Goal: Transaction & Acquisition: Purchase product/service

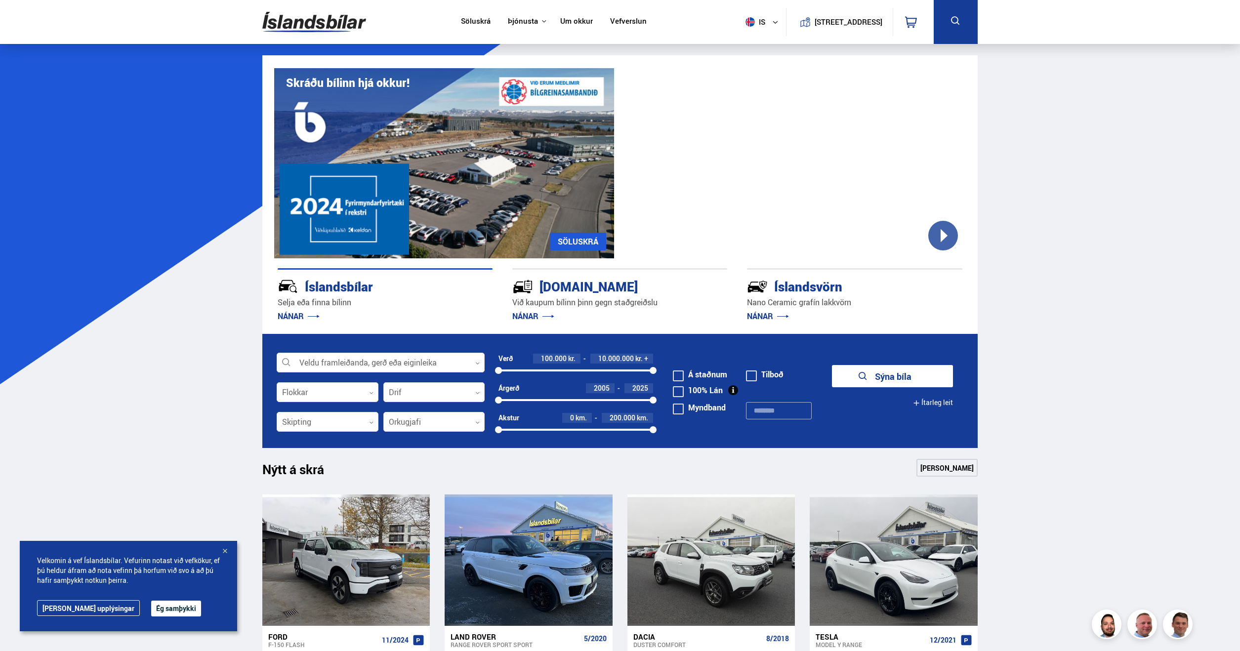
click at [681, 388] on span at bounding box center [678, 391] width 11 height 11
click at [913, 381] on button "Sýna 86 bíla" at bounding box center [892, 376] width 121 height 22
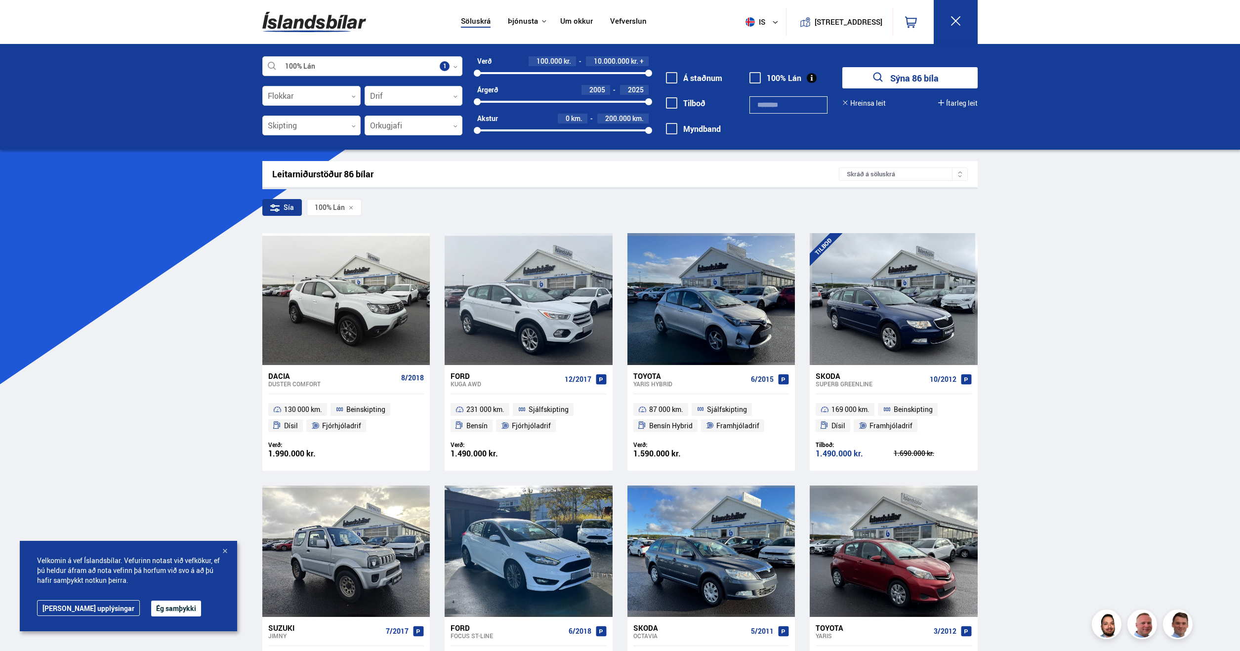
click at [273, 207] on icon at bounding box center [272, 205] width 3 height 3
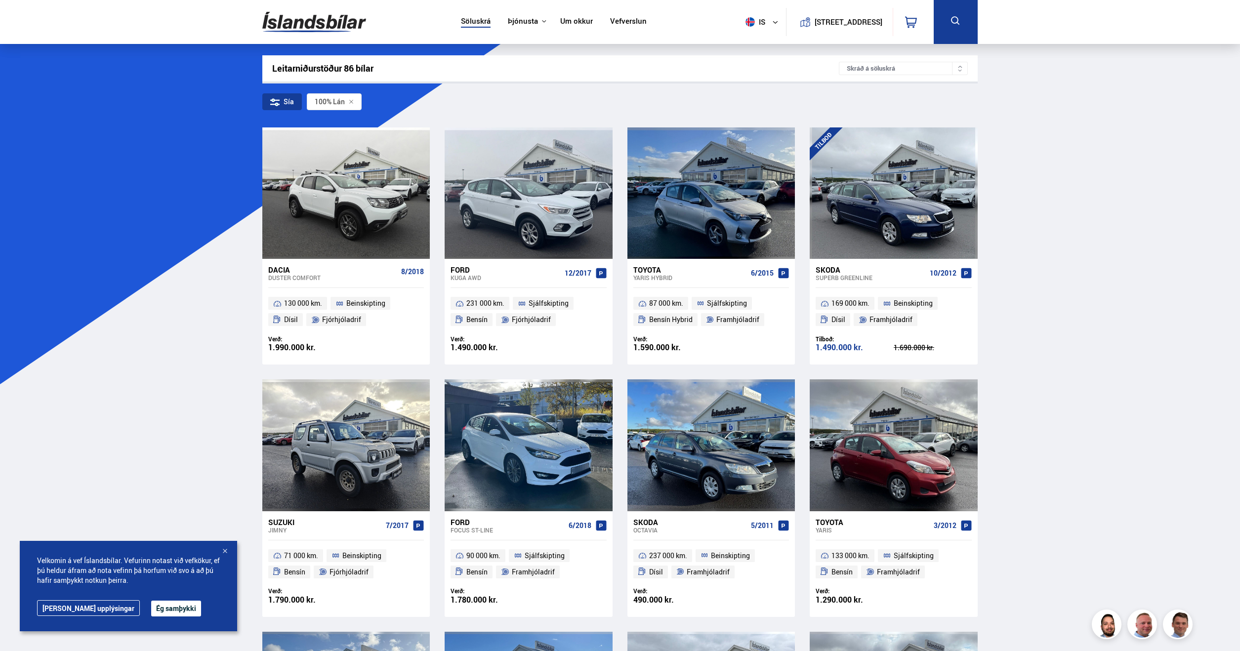
click at [283, 98] on div "Sía" at bounding box center [282, 101] width 40 height 17
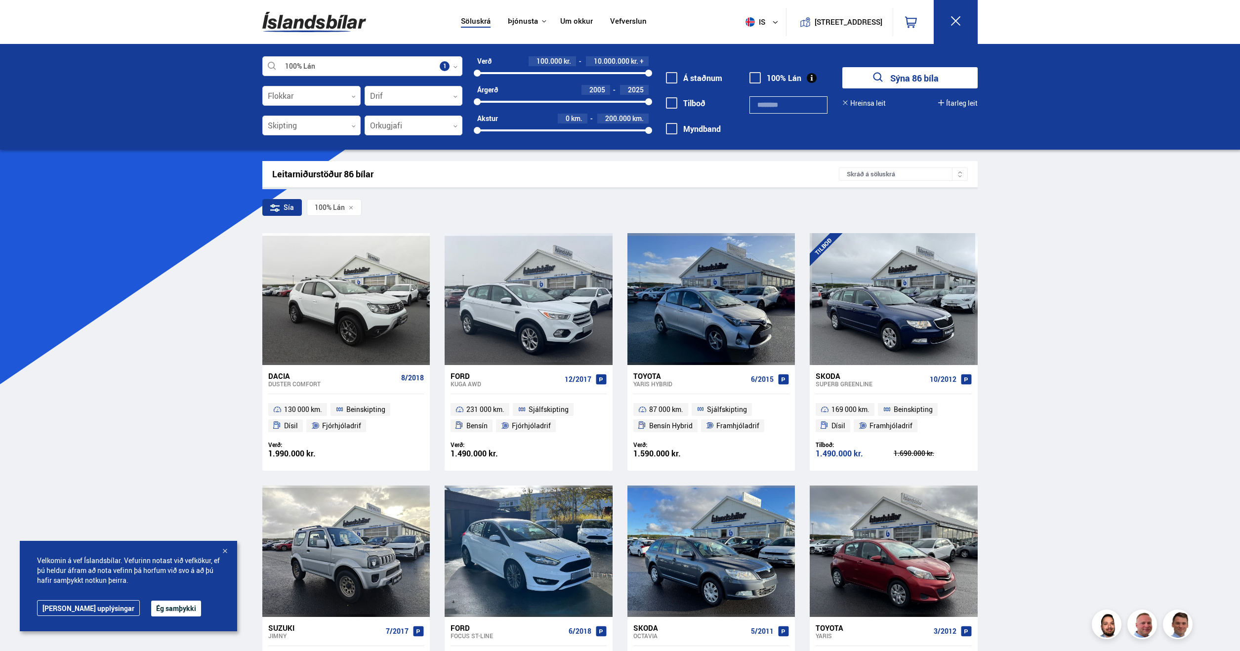
click at [282, 205] on div "Sía" at bounding box center [282, 207] width 40 height 17
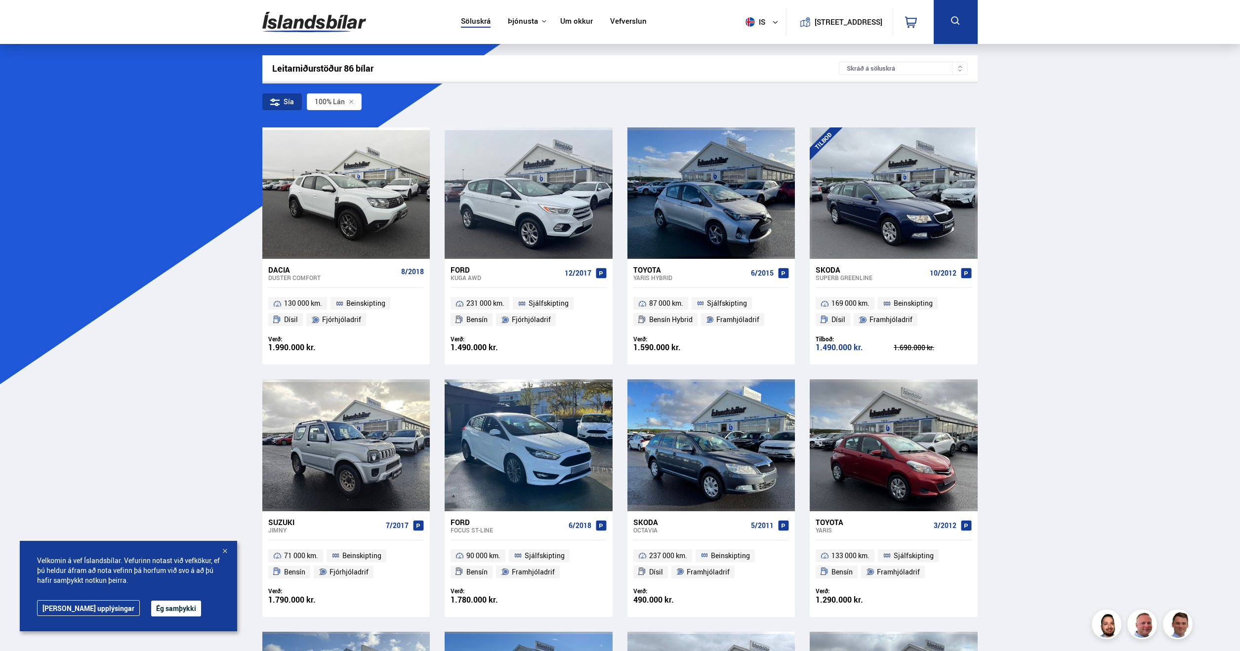
click at [926, 62] on div "Skráð á söluskrá" at bounding box center [903, 68] width 129 height 13
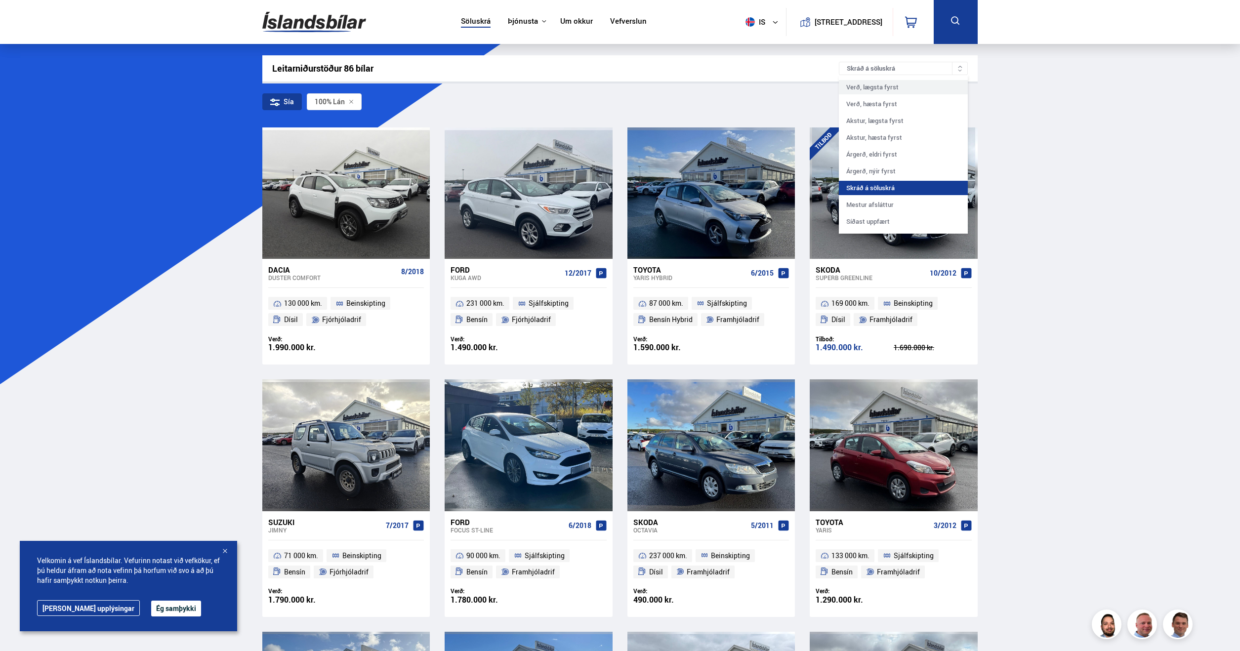
click at [899, 90] on div "Verð, lægsta fyrst" at bounding box center [903, 87] width 129 height 14
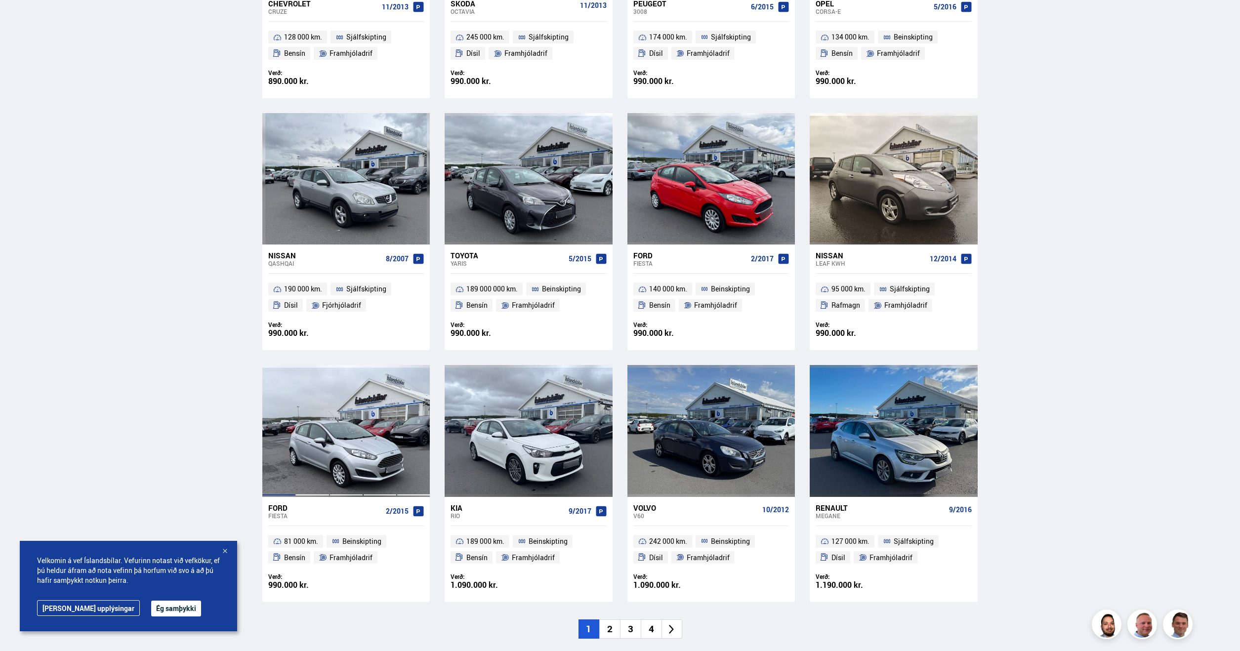
scroll to position [1185, 0]
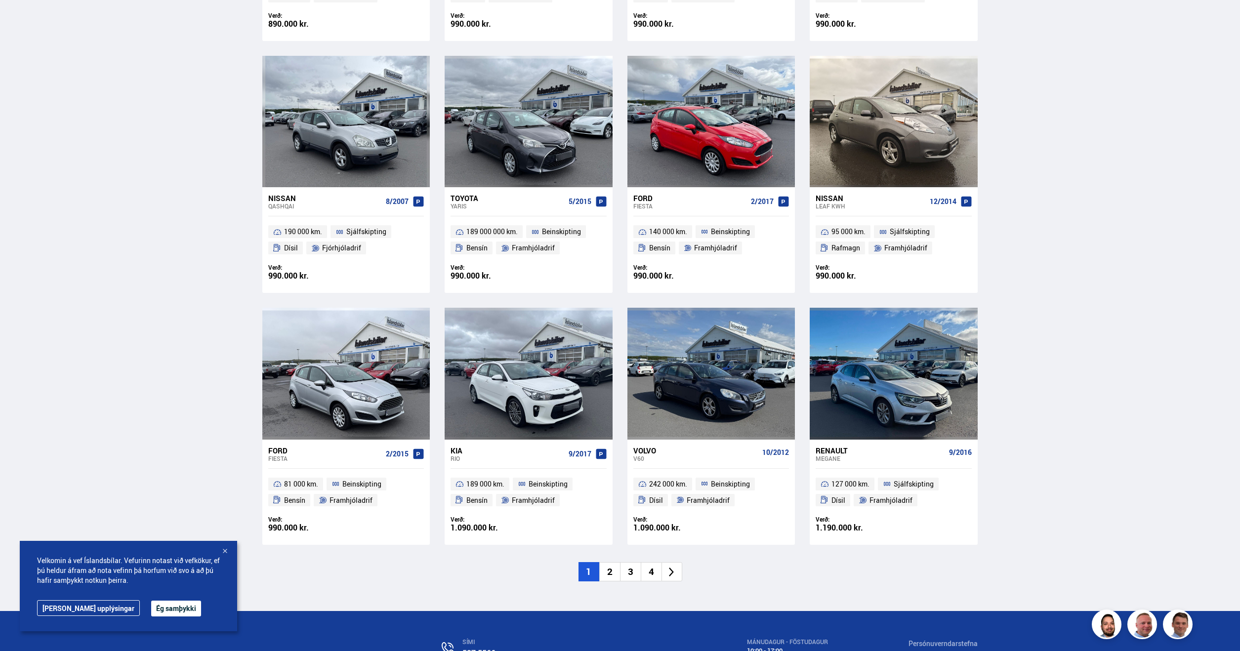
click at [610, 570] on li "2" at bounding box center [609, 571] width 21 height 19
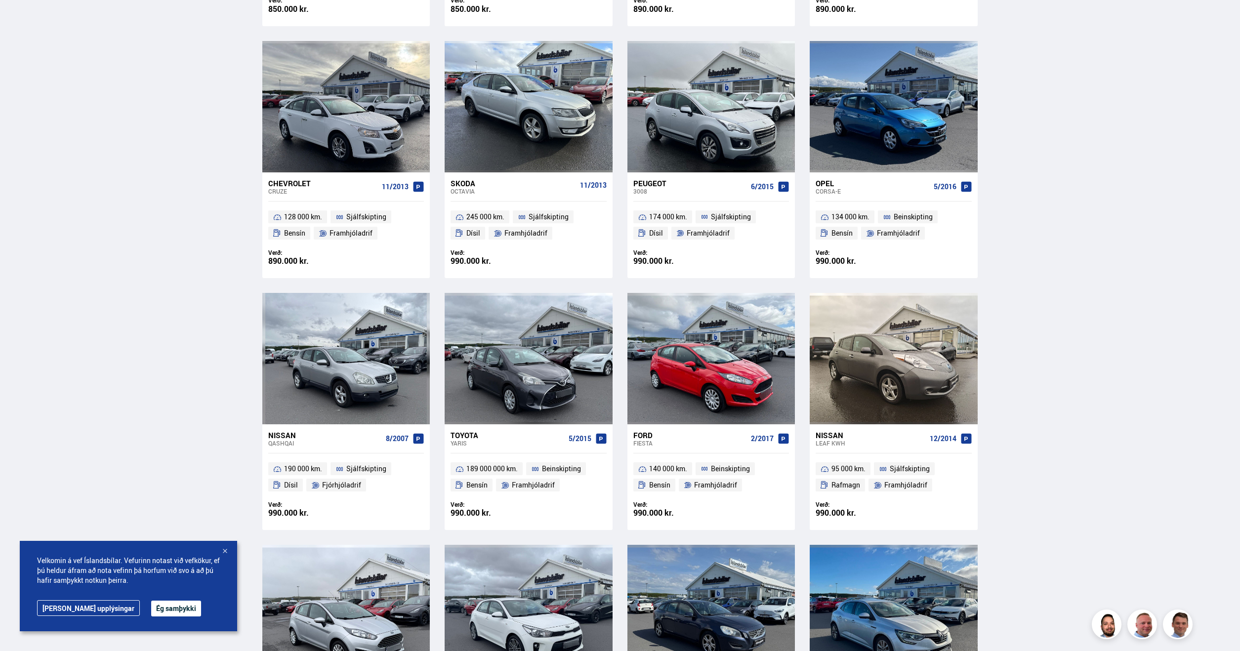
scroll to position [314, 0]
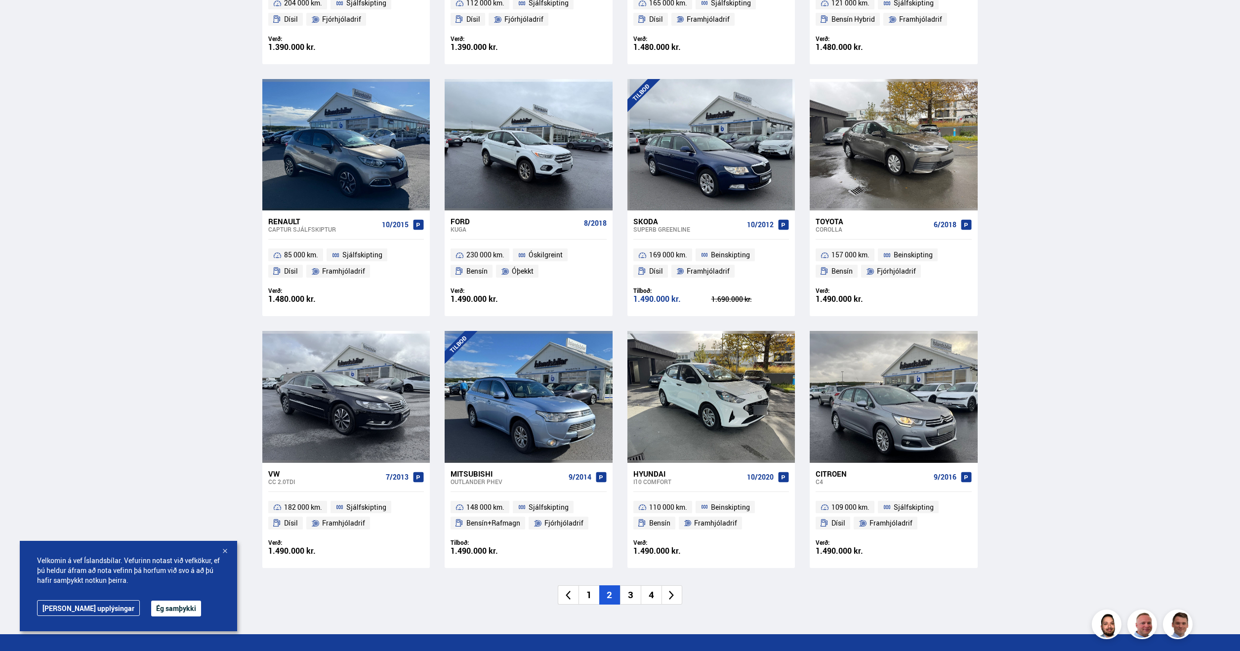
scroll to position [1185, 0]
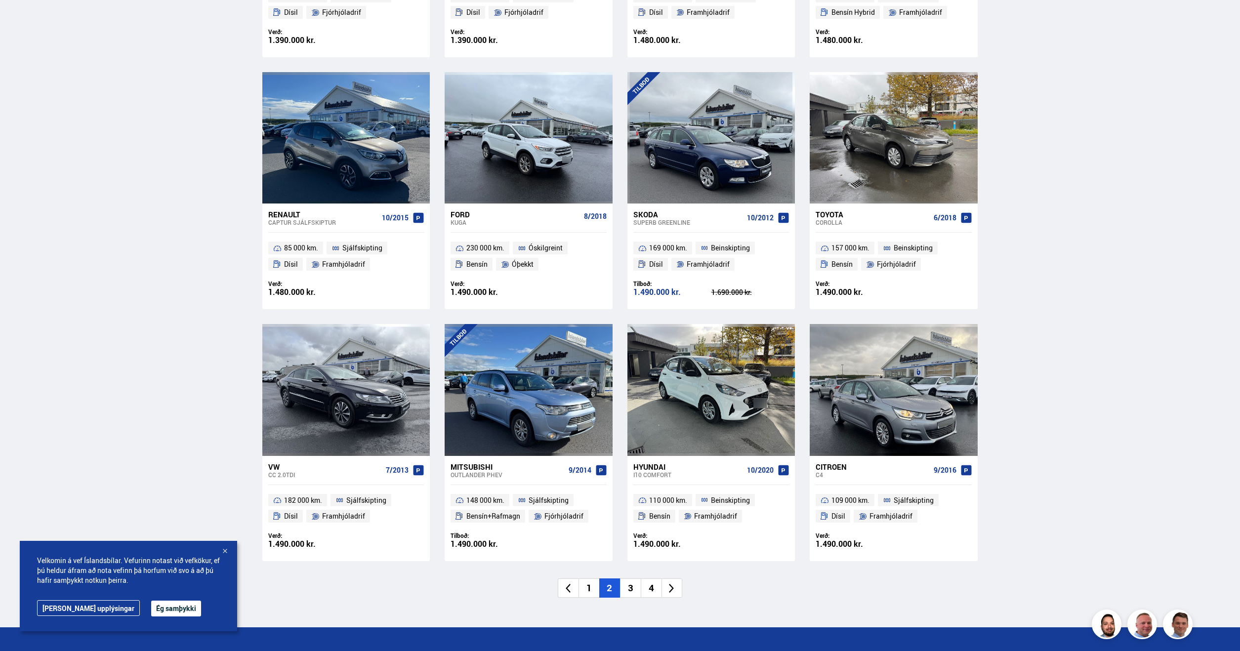
click at [635, 578] on li "3" at bounding box center [630, 587] width 21 height 19
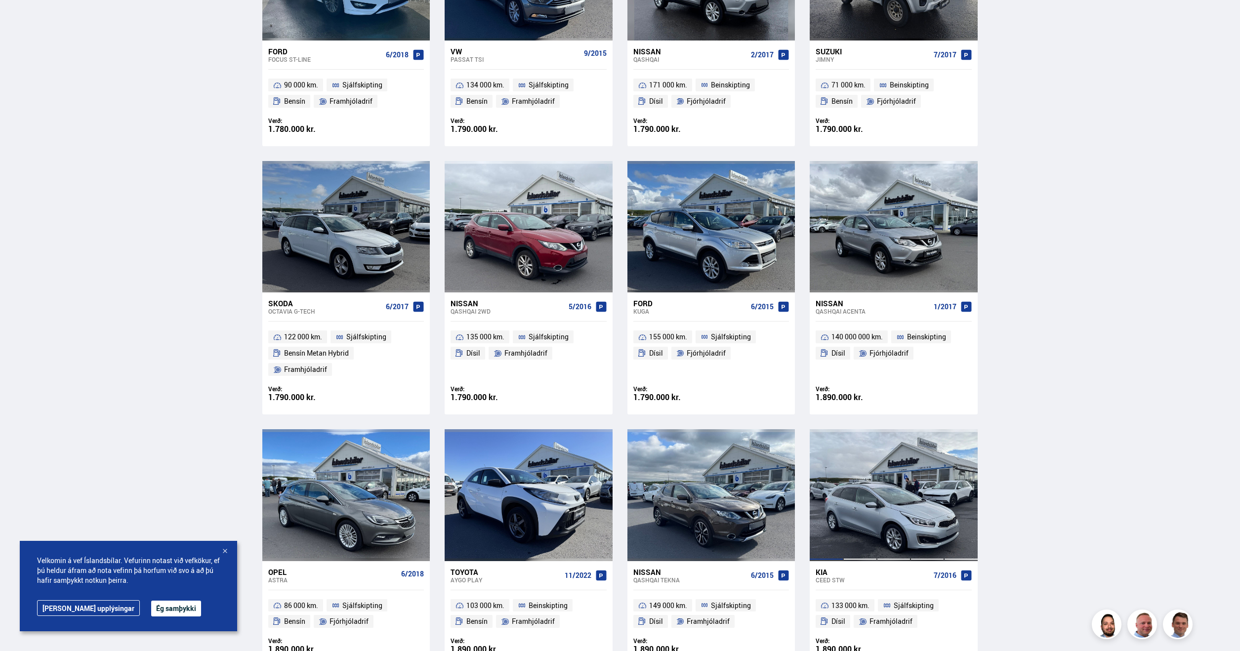
scroll to position [1185, 0]
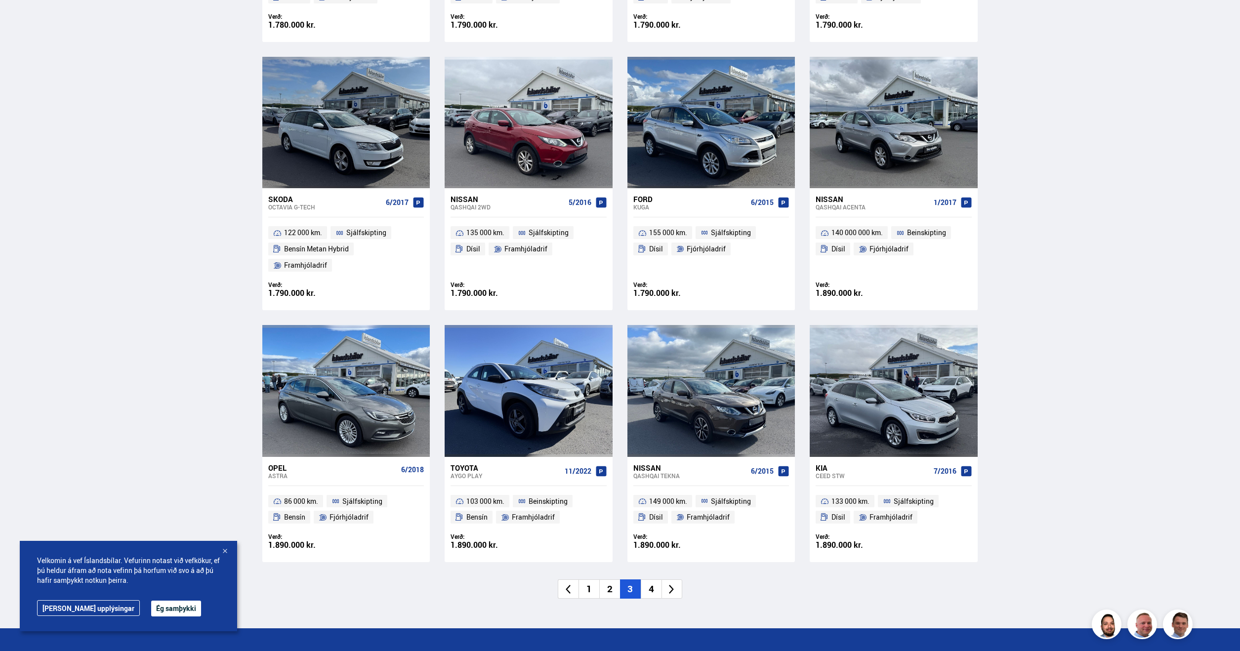
click at [654, 579] on li "4" at bounding box center [651, 588] width 21 height 19
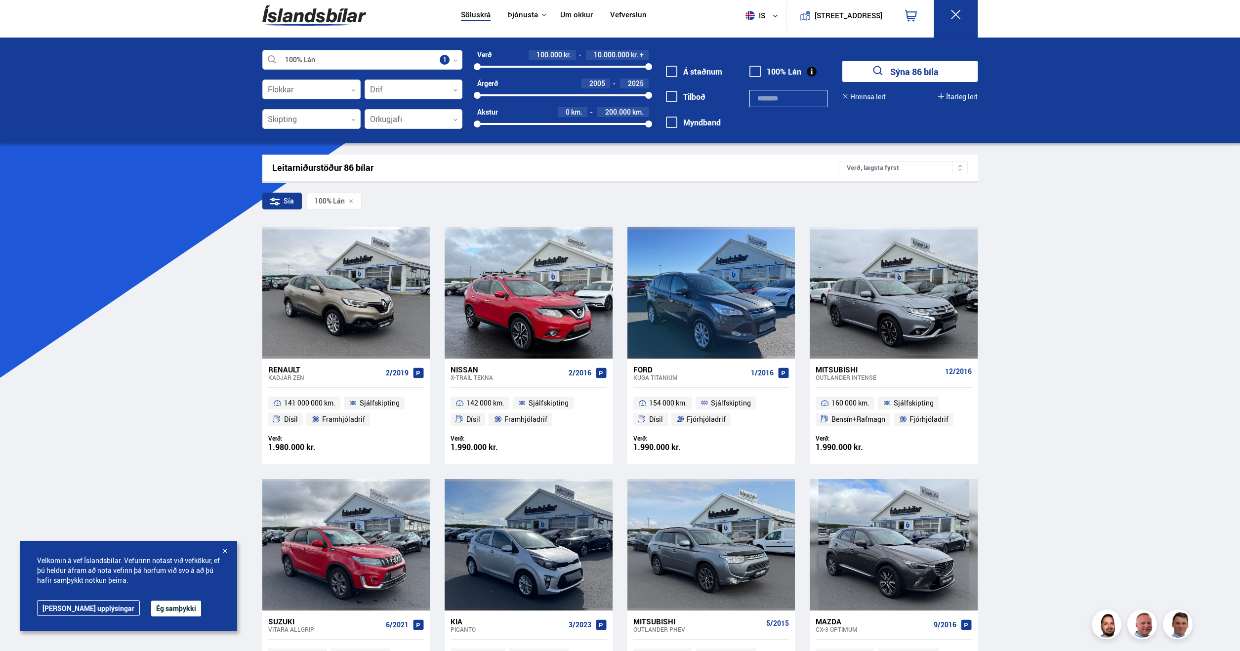
scroll to position [9, 0]
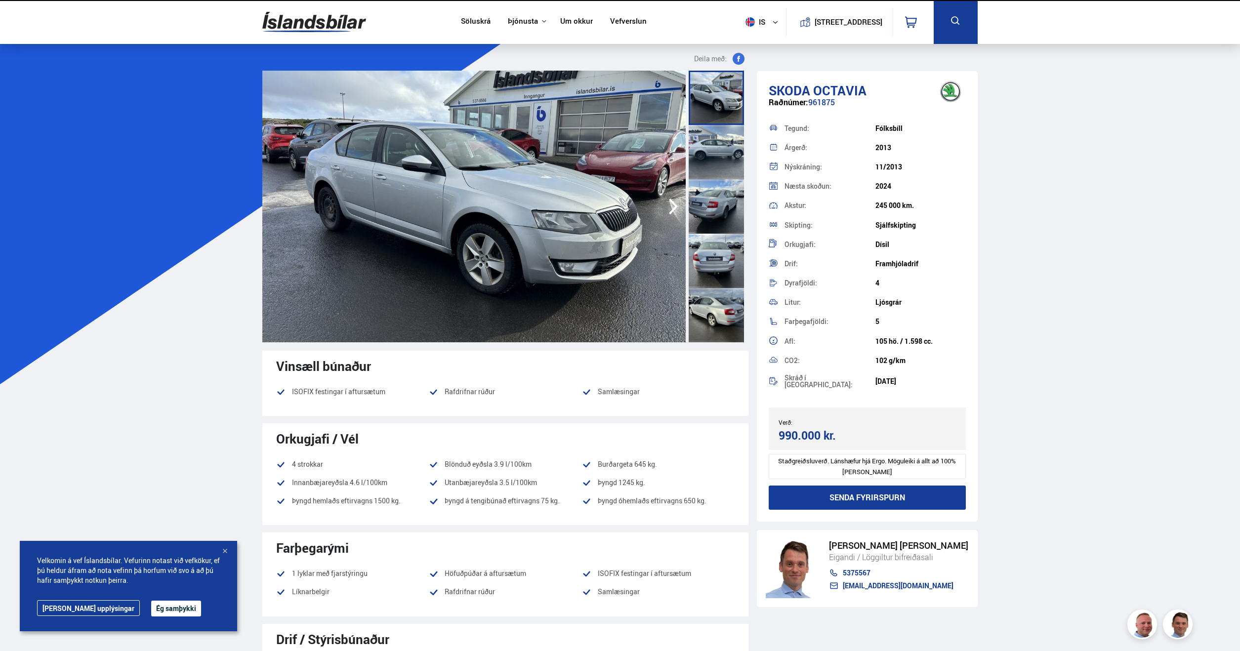
click at [511, 246] on img at bounding box center [473, 207] width 423 height 272
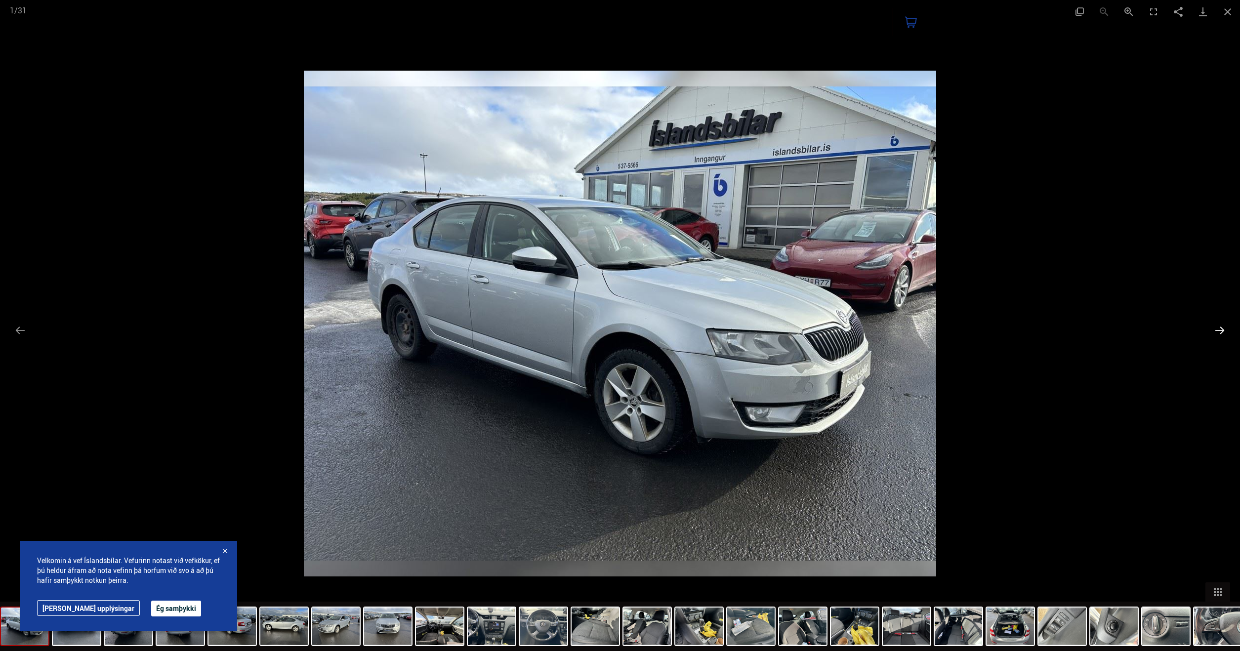
click at [1220, 330] on button "Next slide" at bounding box center [1219, 330] width 21 height 19
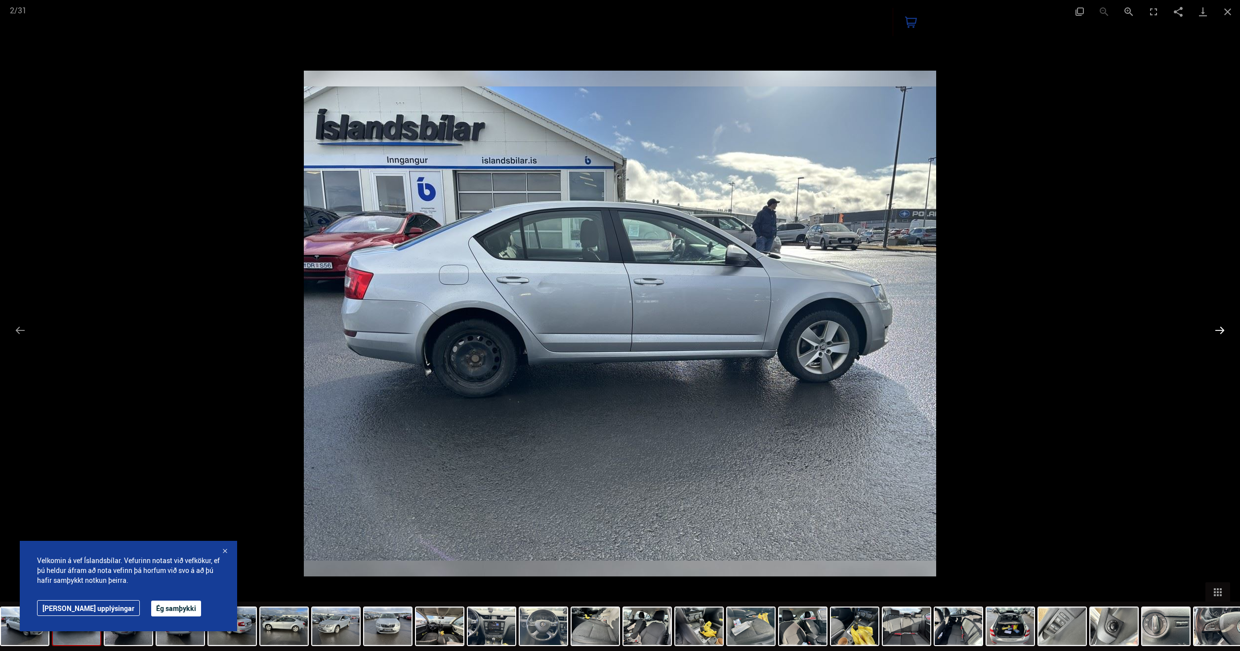
click at [1220, 330] on button "Next slide" at bounding box center [1219, 330] width 21 height 19
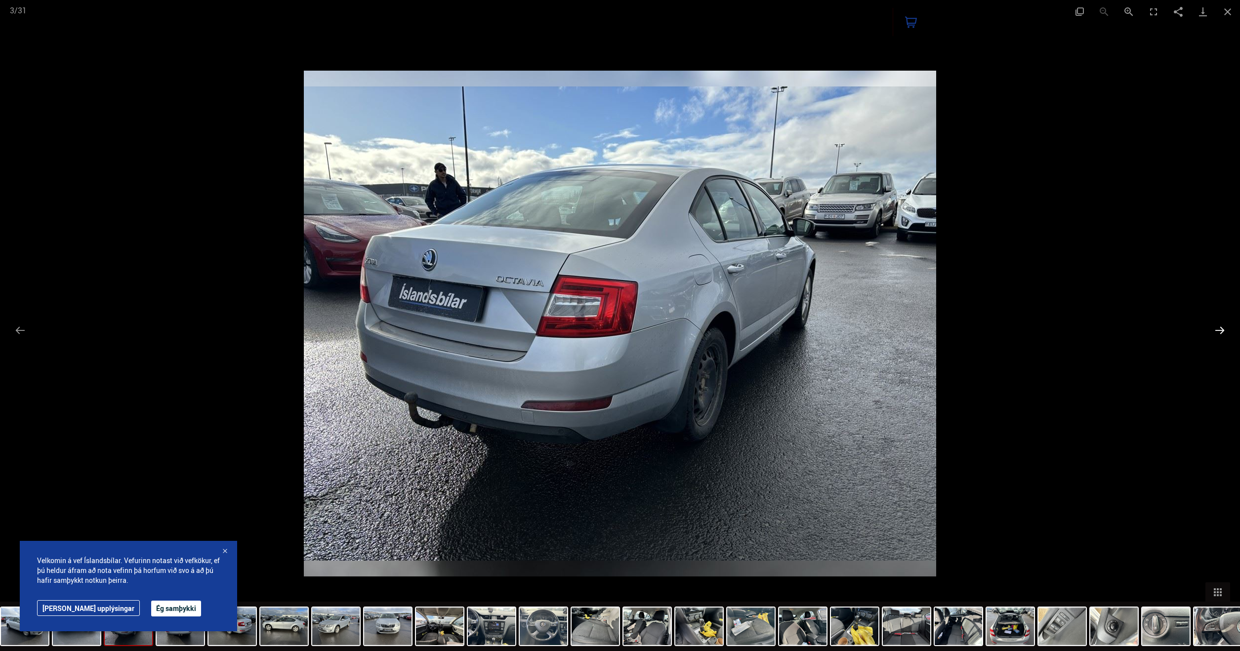
click at [1220, 330] on button "Next slide" at bounding box center [1219, 330] width 21 height 19
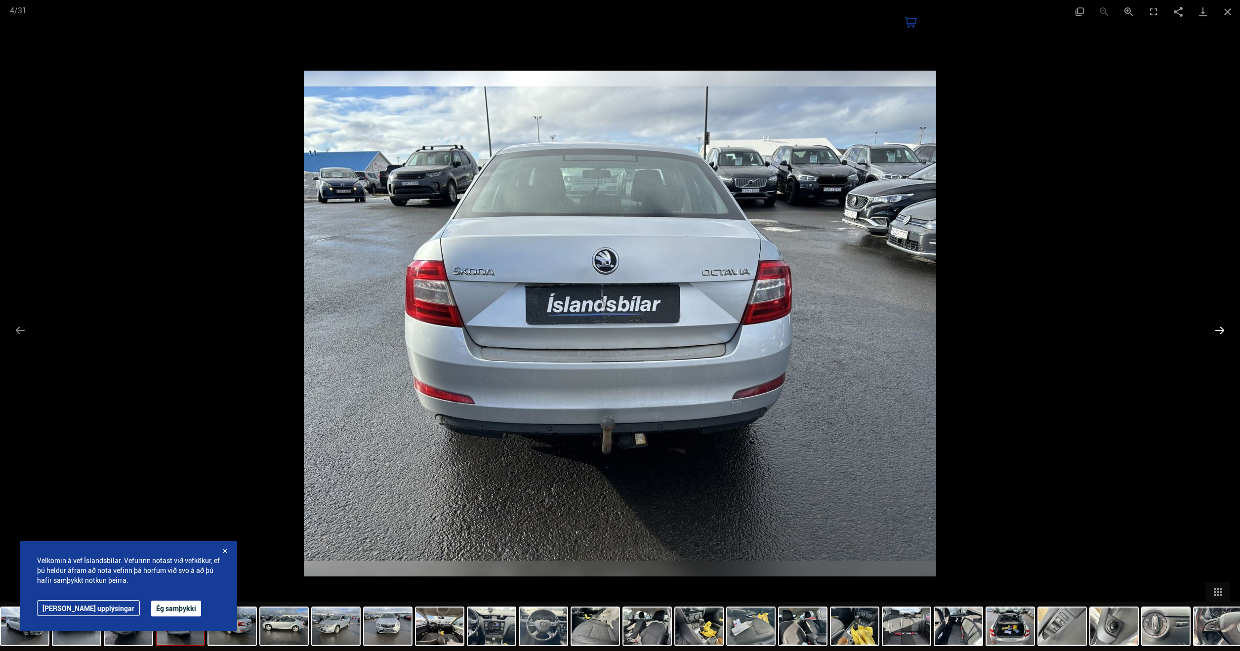
click at [1220, 330] on button "Next slide" at bounding box center [1219, 330] width 21 height 19
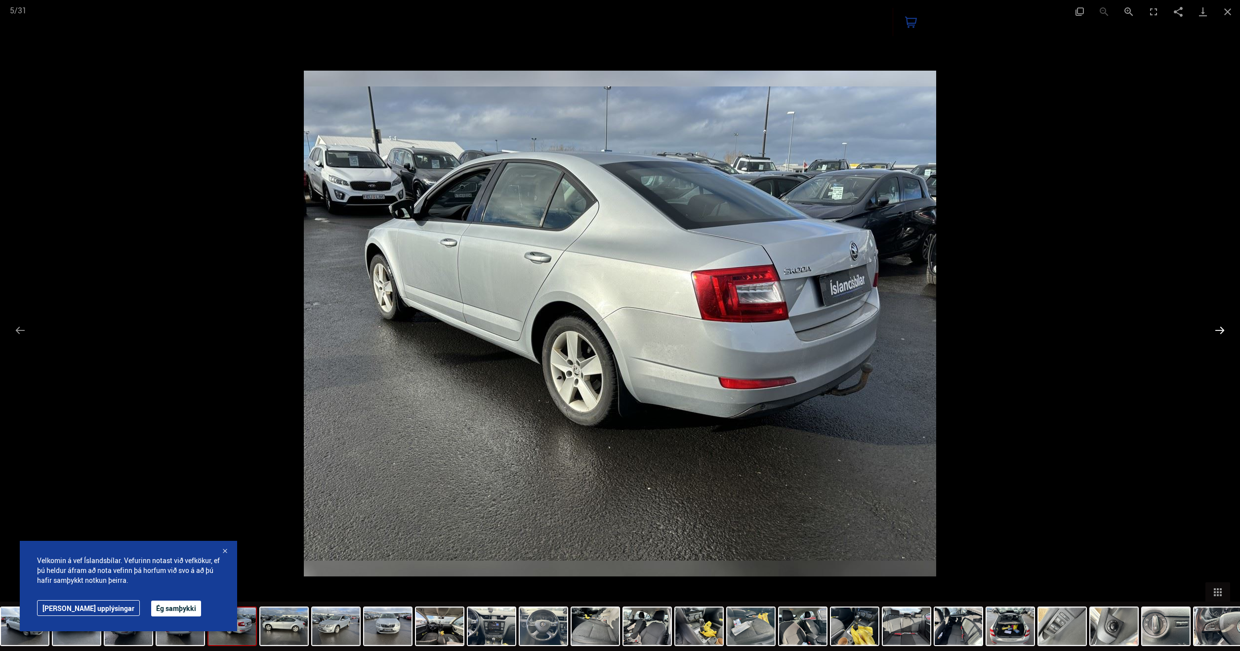
click at [1220, 330] on button "Next slide" at bounding box center [1219, 330] width 21 height 19
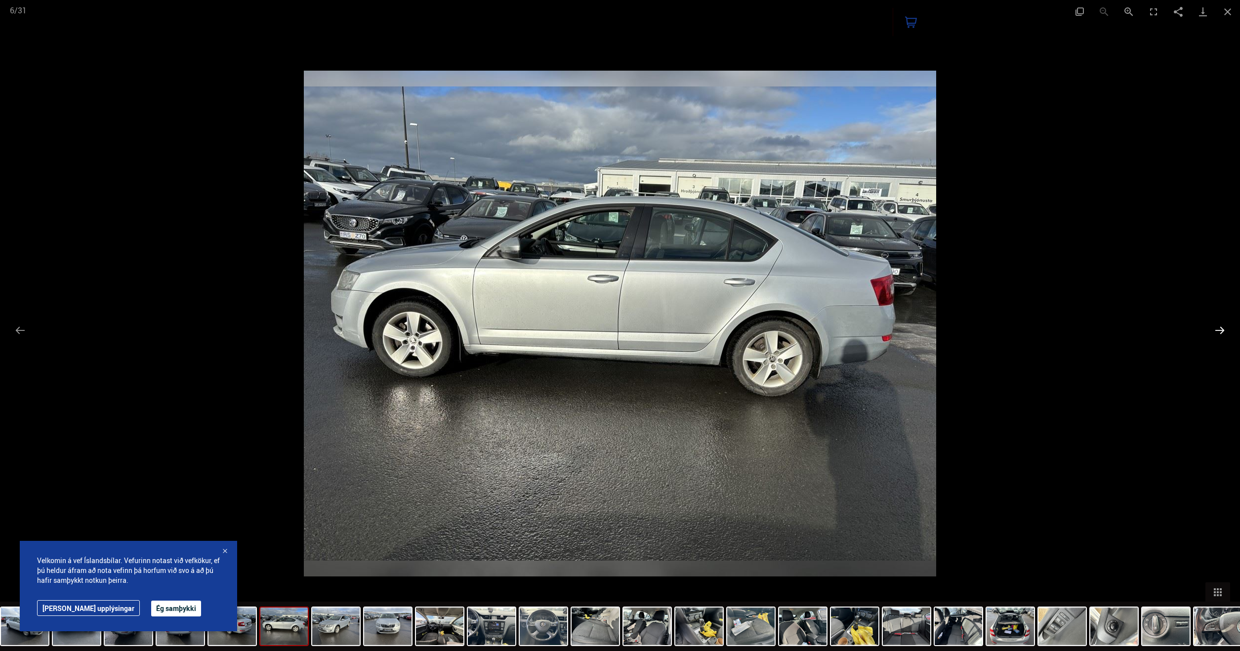
click at [1220, 330] on button "Next slide" at bounding box center [1219, 330] width 21 height 19
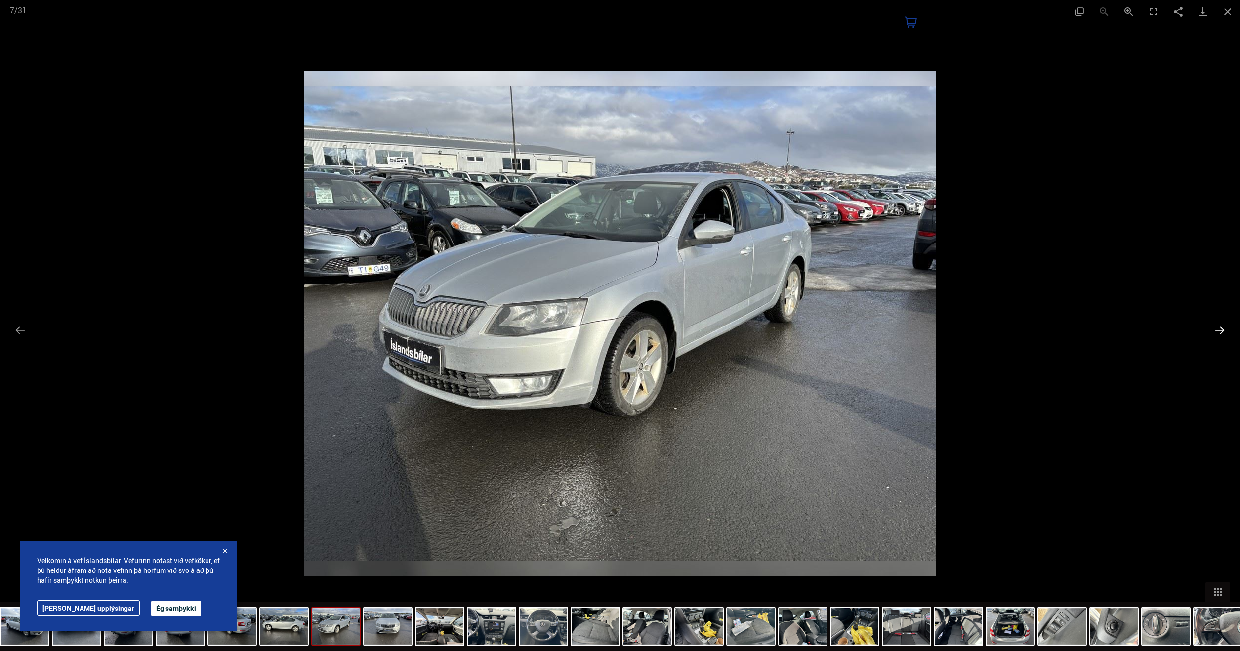
click at [1220, 330] on button "Next slide" at bounding box center [1219, 330] width 21 height 19
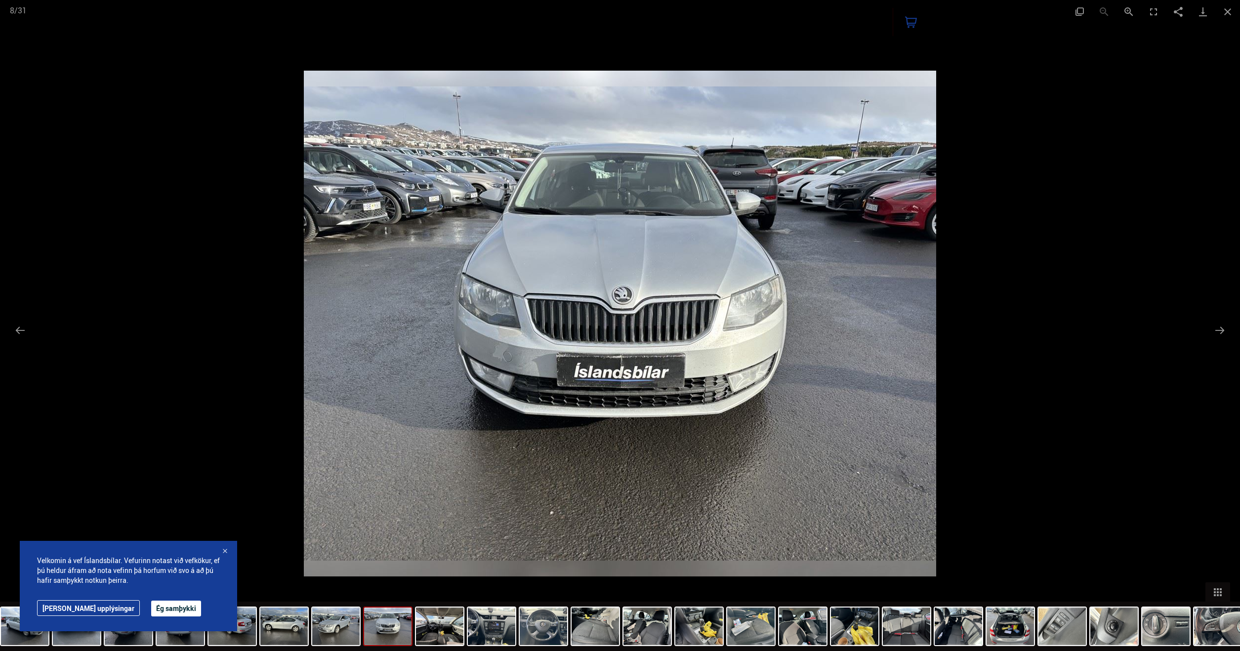
click at [1038, 328] on div at bounding box center [620, 325] width 1240 height 651
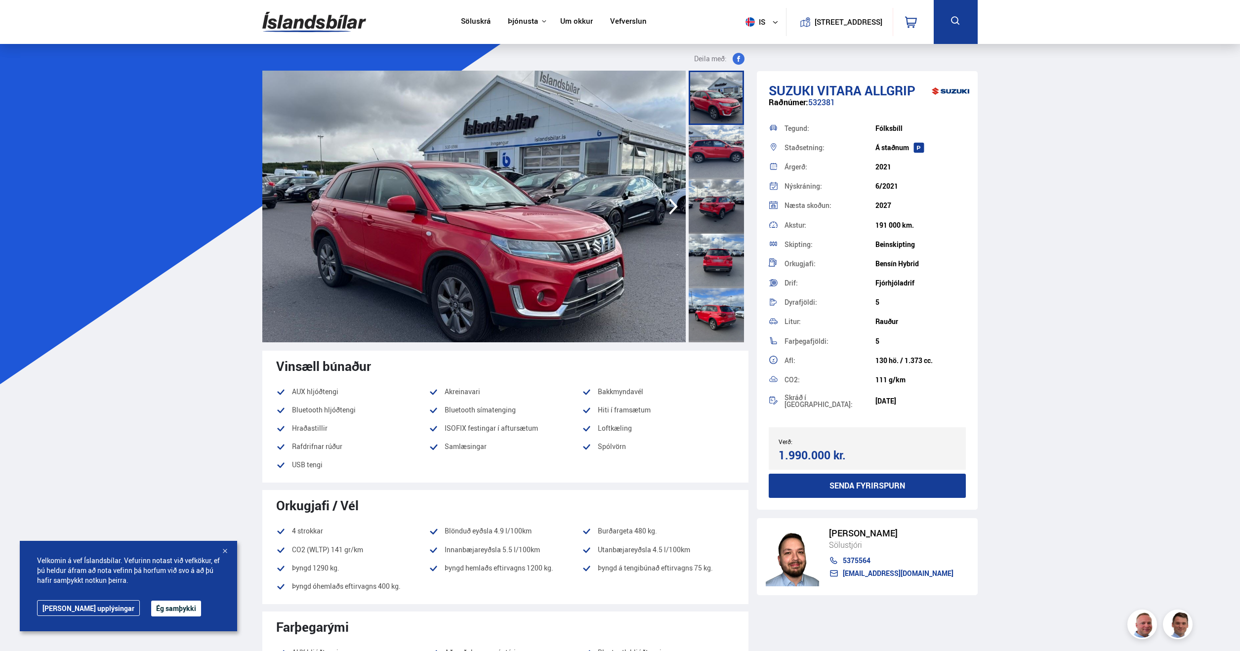
click at [673, 208] on icon "button" at bounding box center [673, 207] width 9 height 16
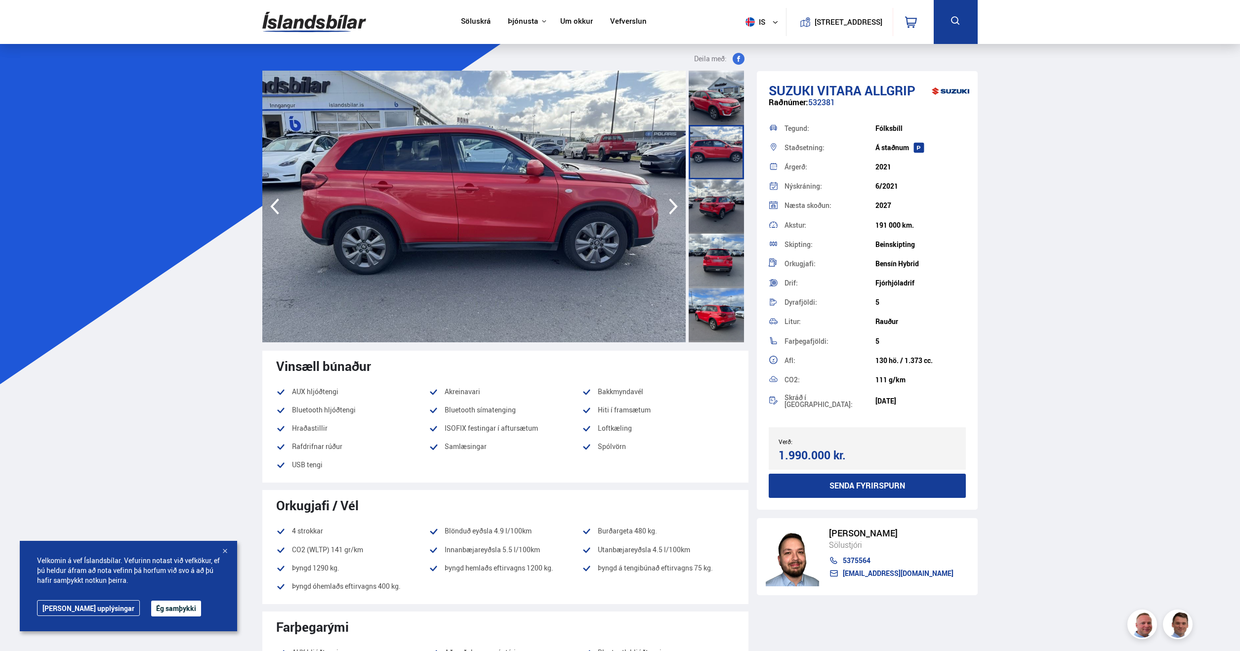
click at [673, 208] on icon "button" at bounding box center [673, 207] width 9 height 16
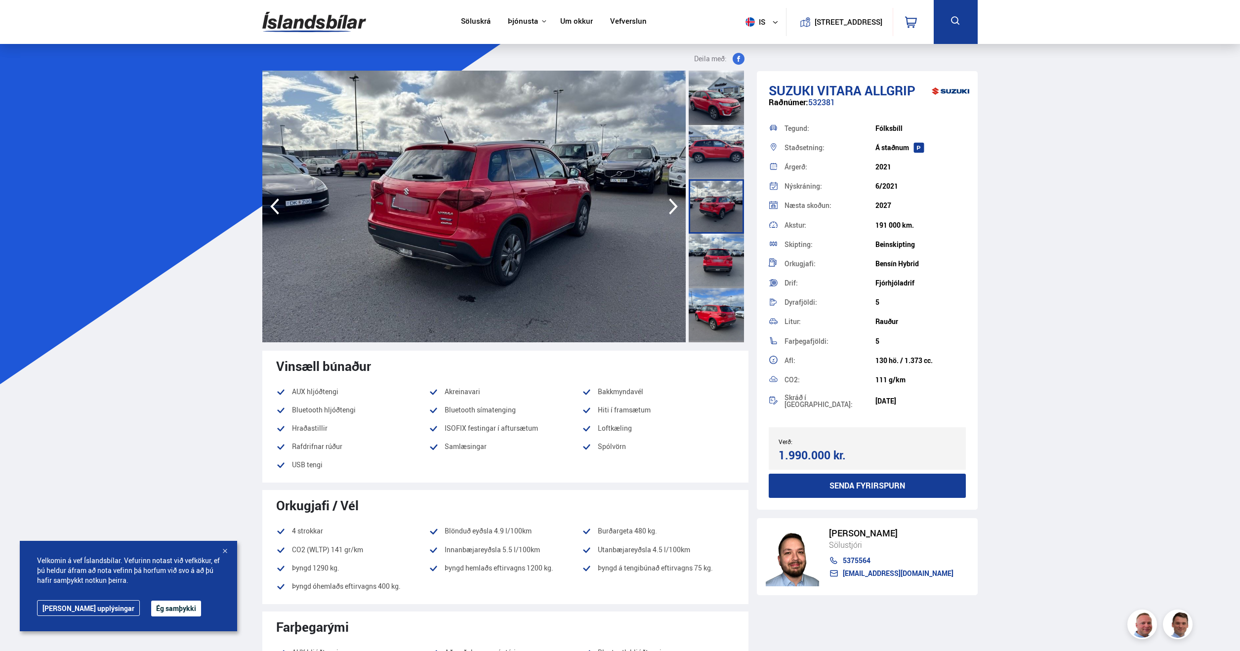
click at [673, 208] on icon "button" at bounding box center [673, 207] width 9 height 16
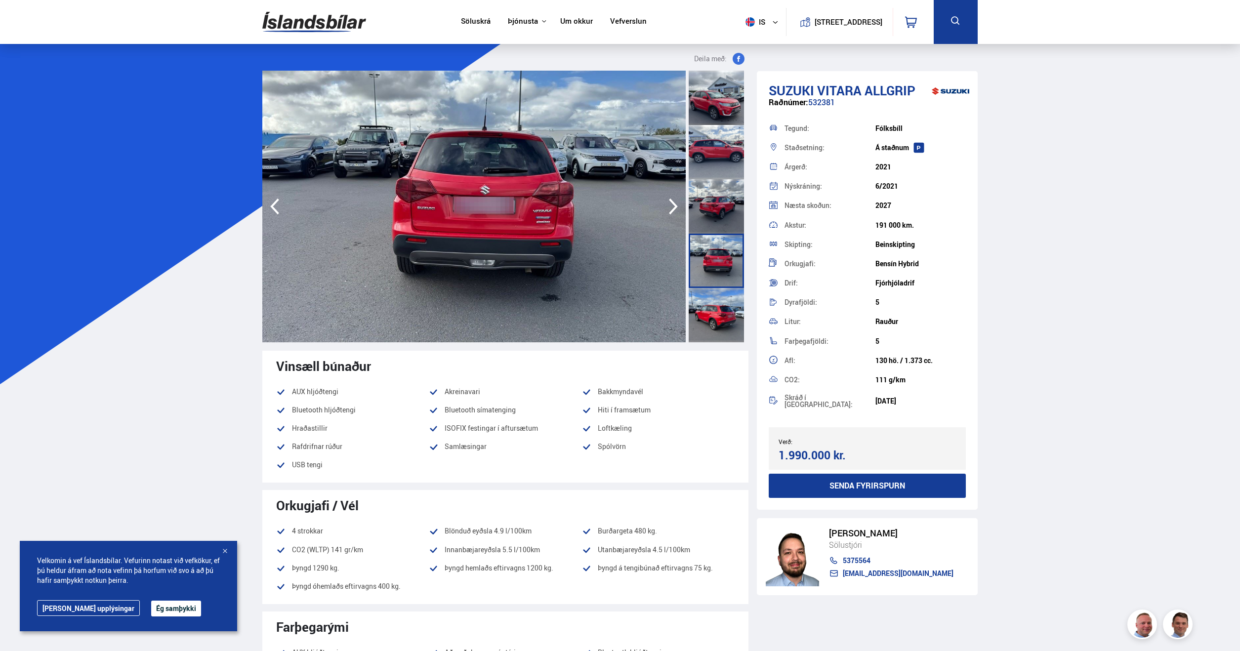
click at [673, 208] on icon "button" at bounding box center [673, 207] width 9 height 16
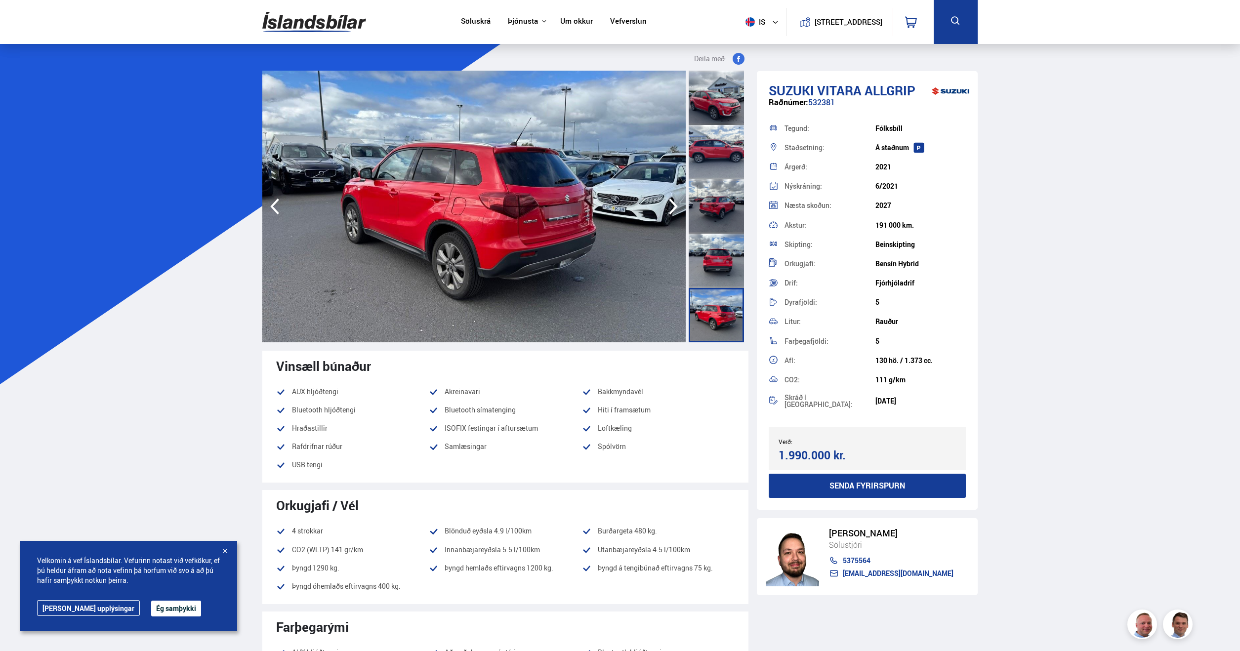
click at [673, 208] on icon "button" at bounding box center [673, 207] width 9 height 16
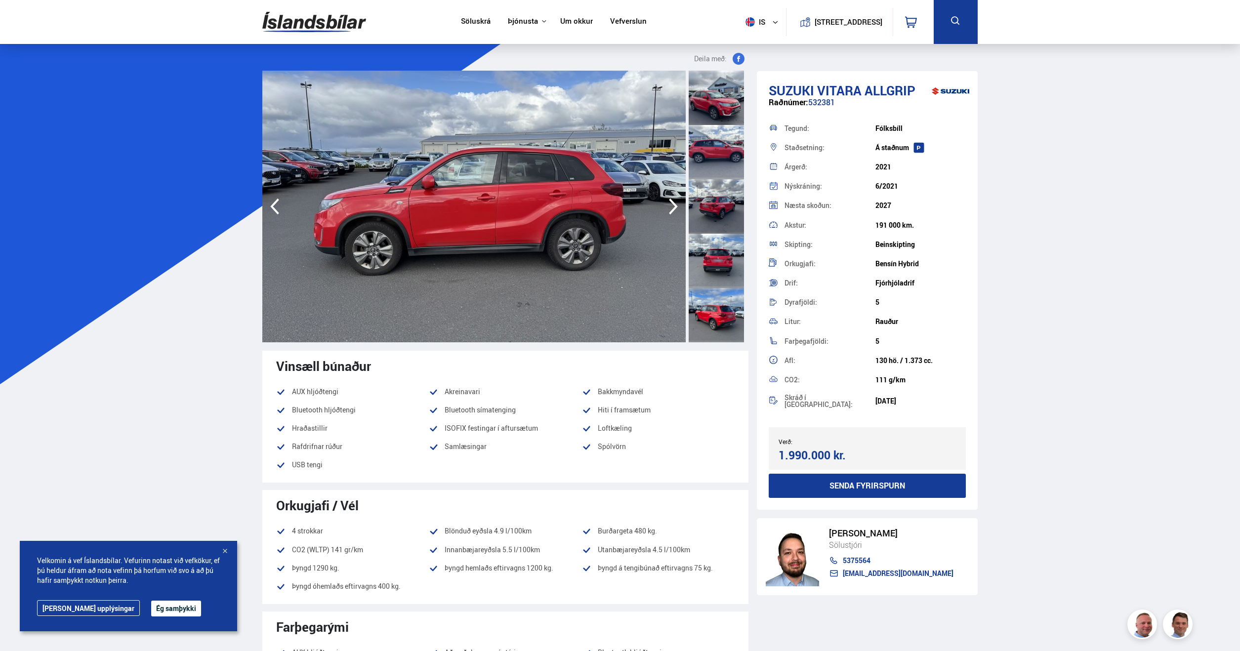
click at [673, 208] on icon "button" at bounding box center [673, 207] width 9 height 16
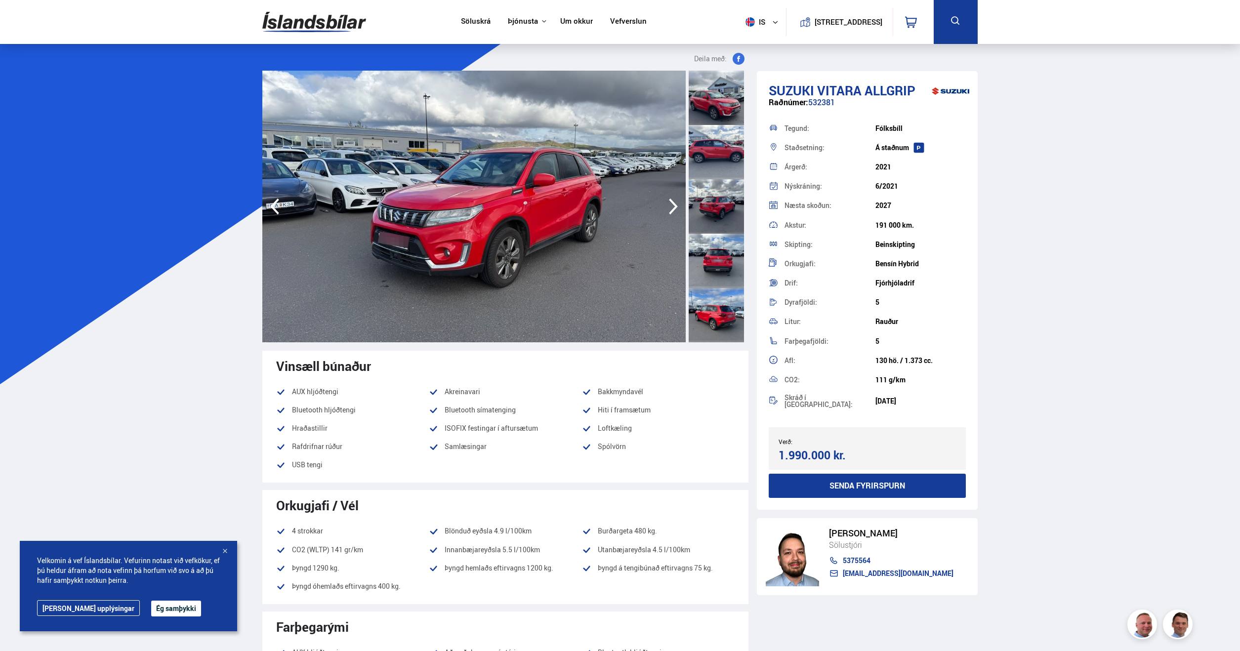
click at [673, 208] on icon "button" at bounding box center [673, 207] width 9 height 16
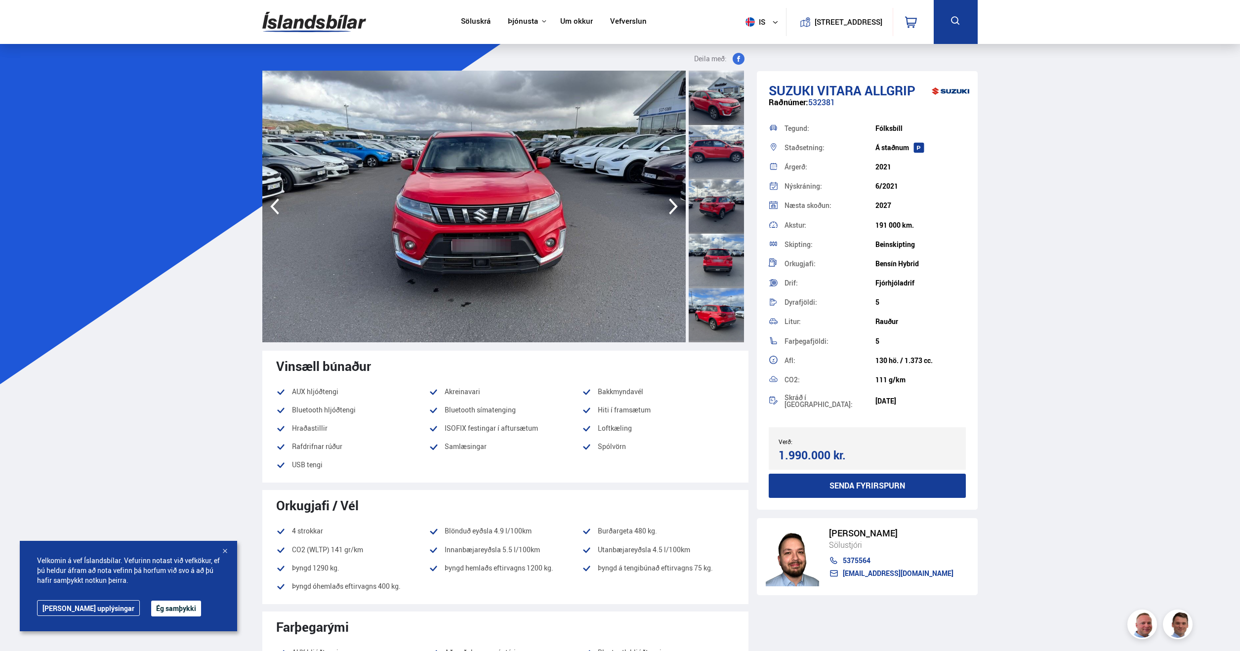
click at [673, 208] on icon "button" at bounding box center [673, 207] width 9 height 16
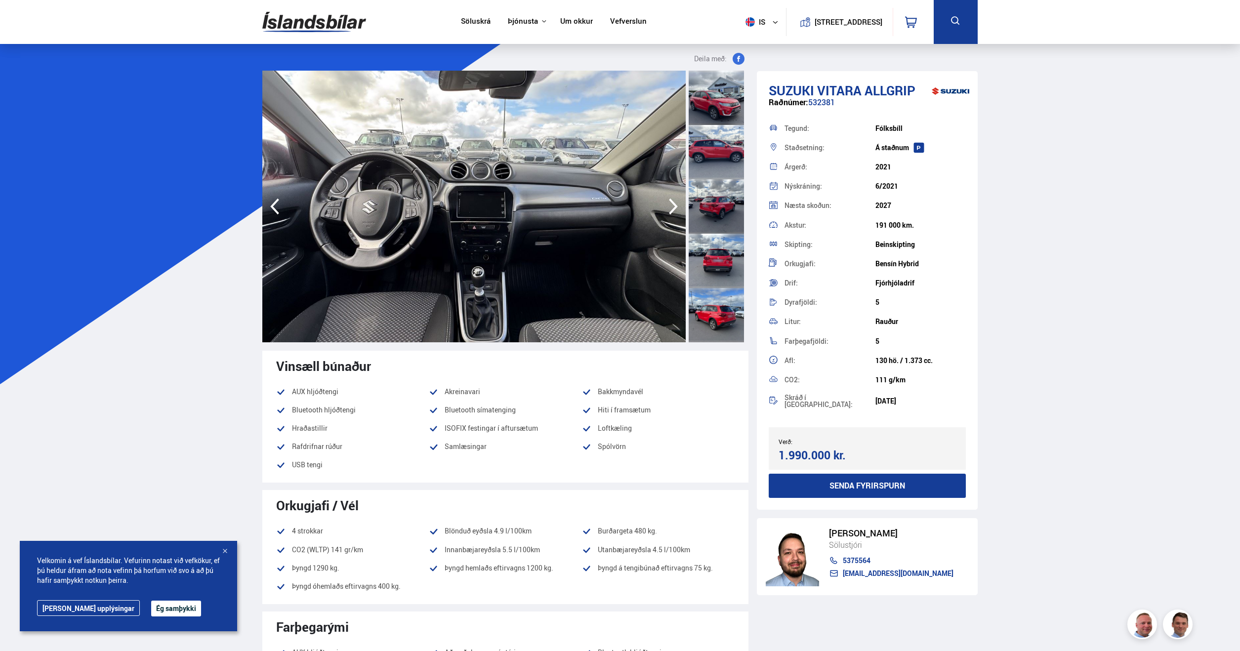
click at [673, 208] on icon "button" at bounding box center [673, 207] width 9 height 16
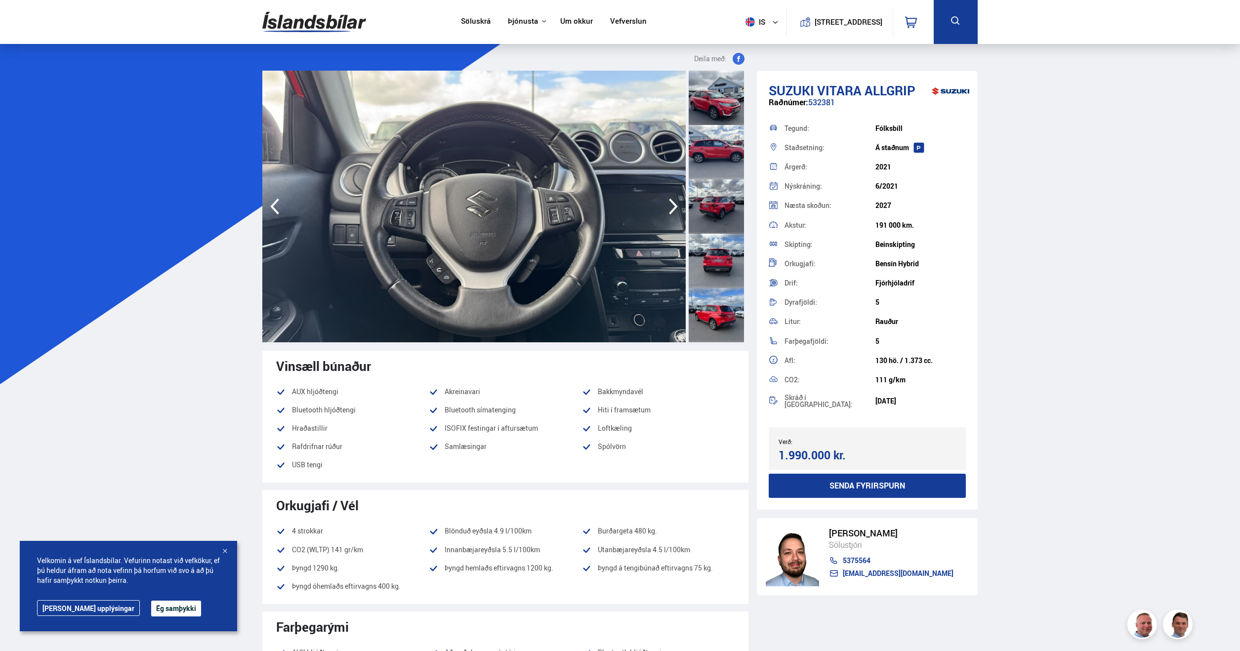
click at [673, 208] on icon "button" at bounding box center [673, 207] width 9 height 16
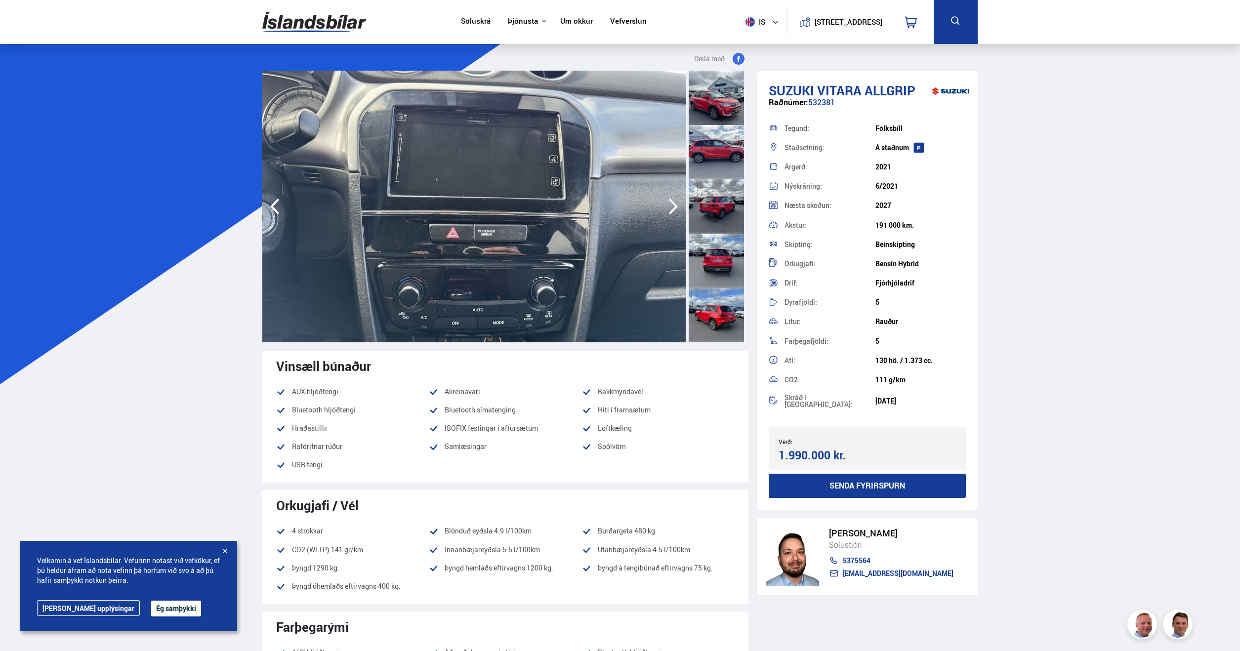
click at [673, 208] on icon "button" at bounding box center [673, 207] width 9 height 16
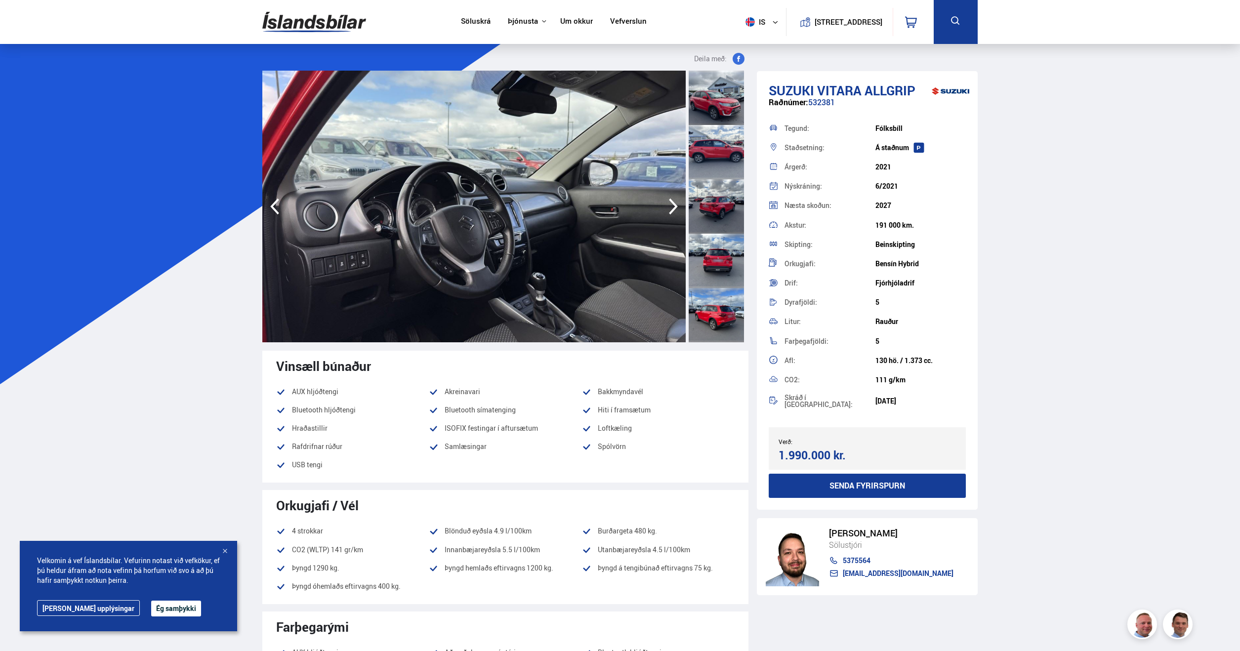
click at [673, 208] on icon "button" at bounding box center [673, 207] width 9 height 16
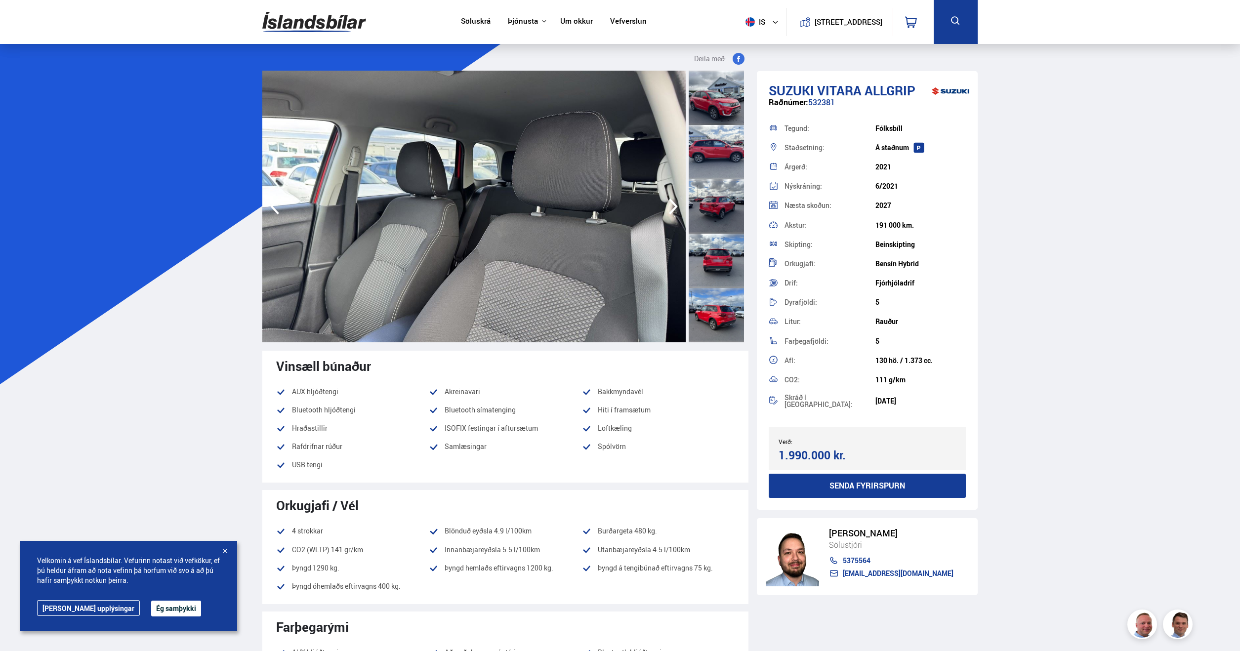
click at [673, 208] on icon "button" at bounding box center [673, 207] width 9 height 16
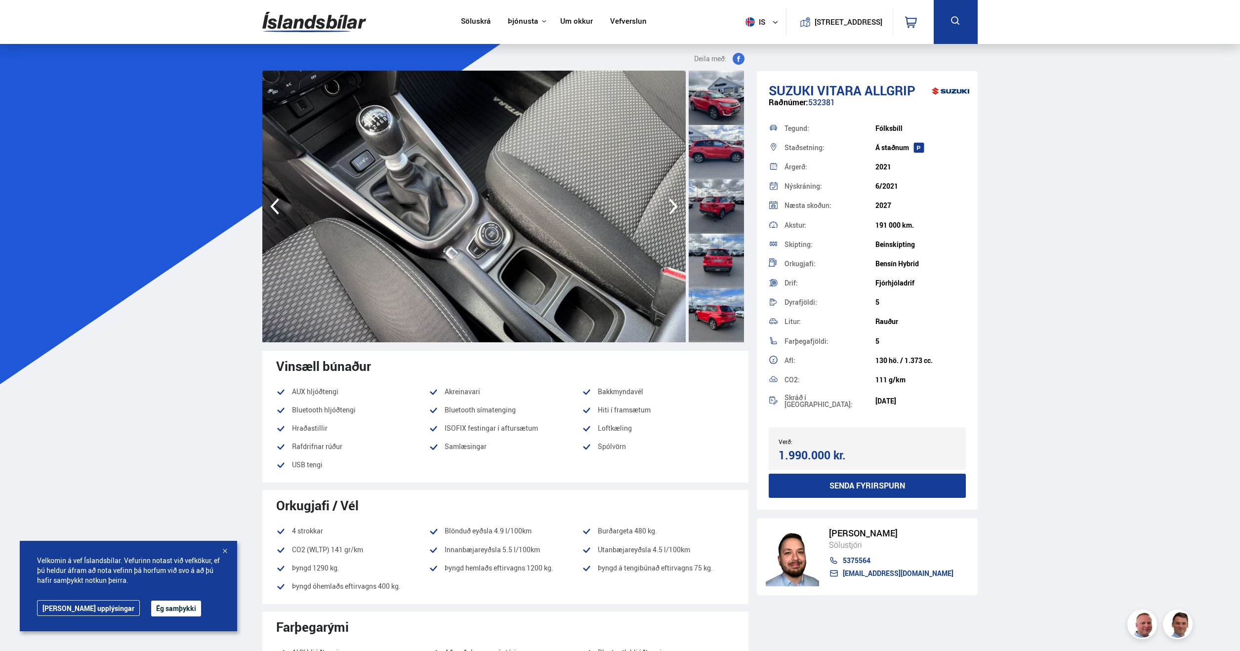
click at [673, 208] on icon "button" at bounding box center [673, 207] width 9 height 16
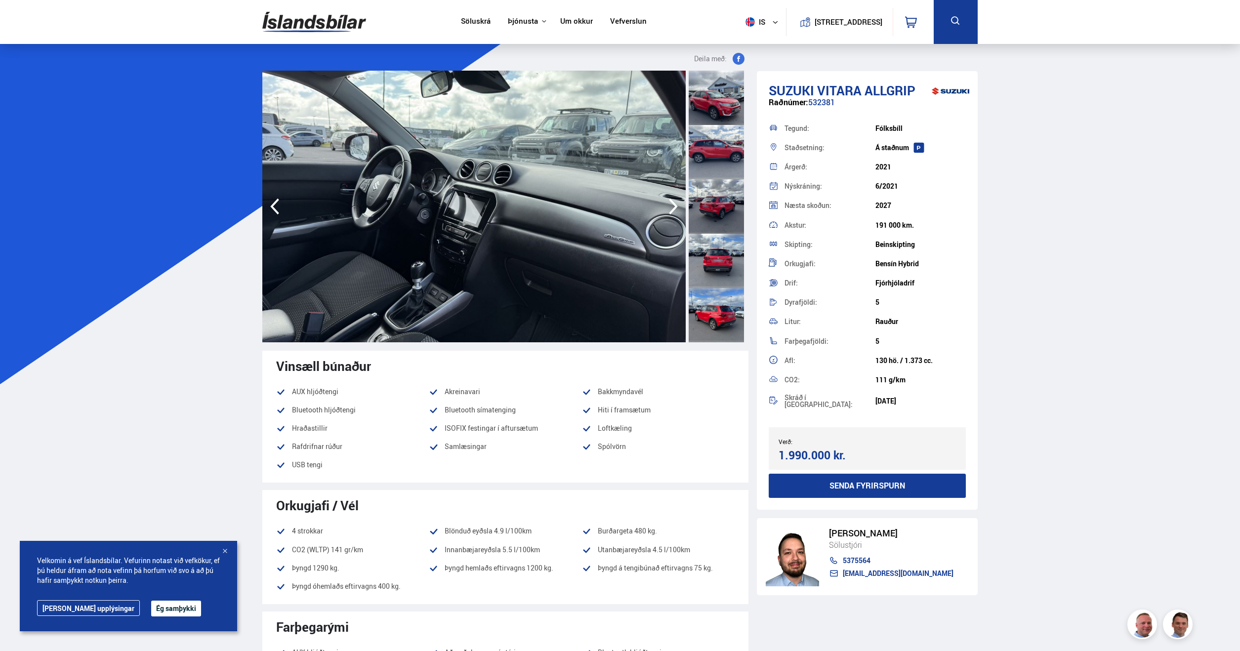
click at [673, 208] on icon "button" at bounding box center [673, 207] width 9 height 16
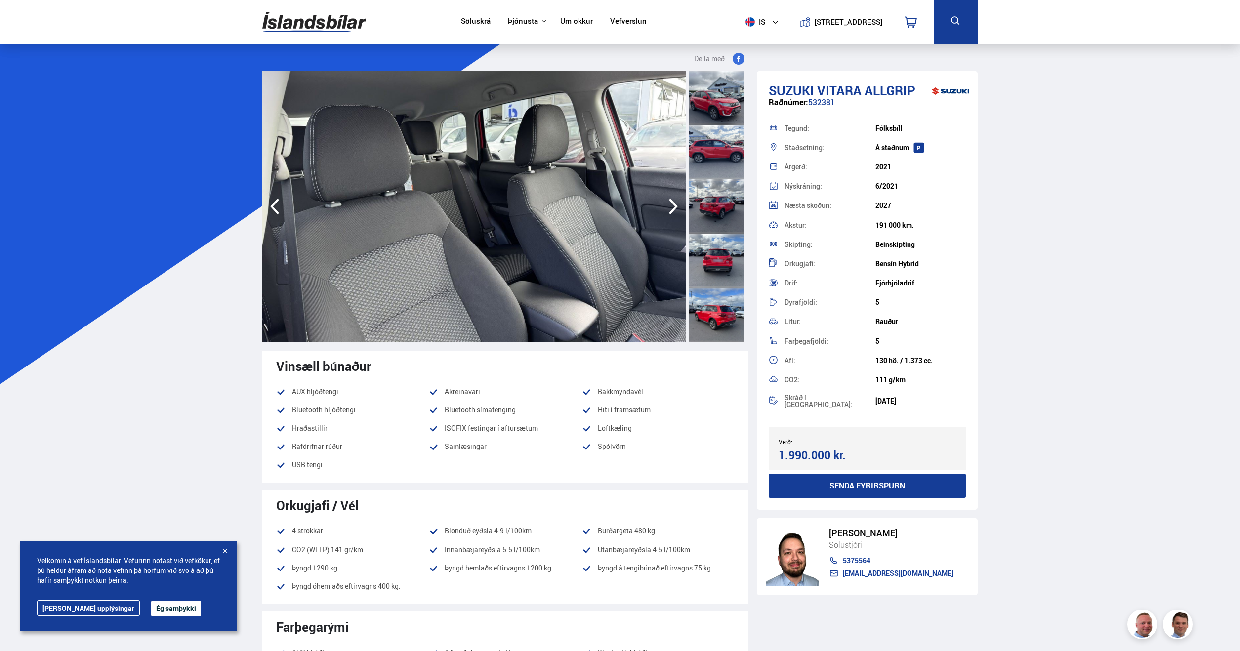
click at [673, 208] on icon "button" at bounding box center [673, 207] width 9 height 16
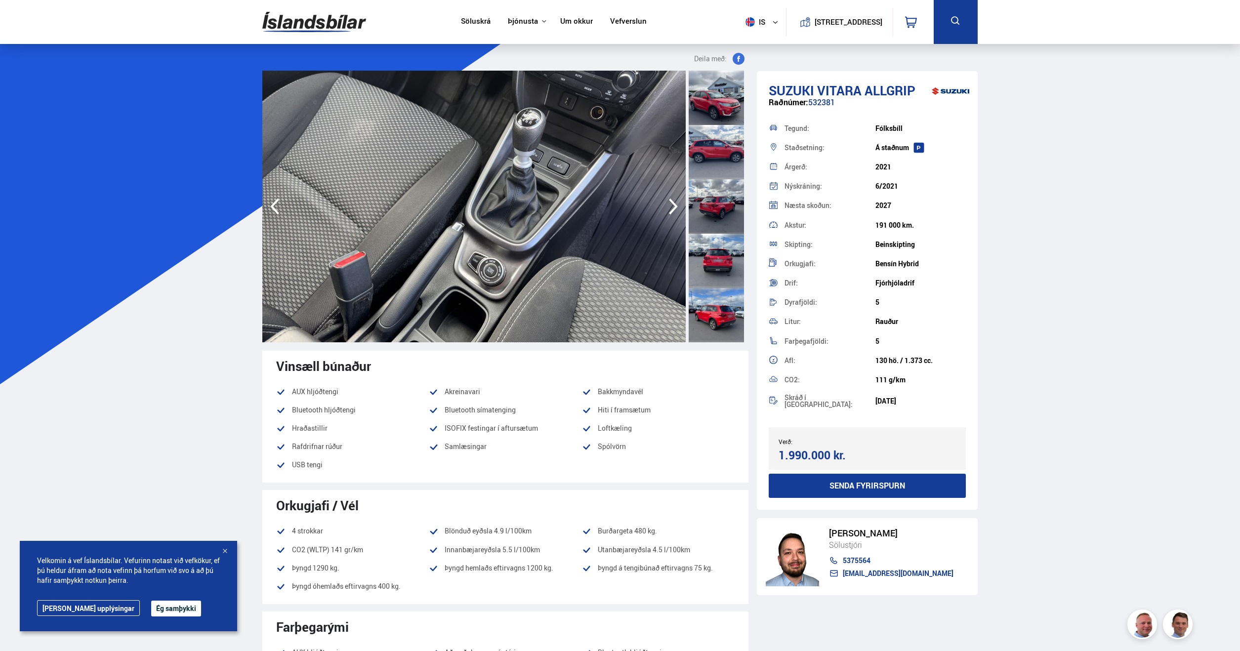
click at [673, 208] on icon "button" at bounding box center [673, 207] width 9 height 16
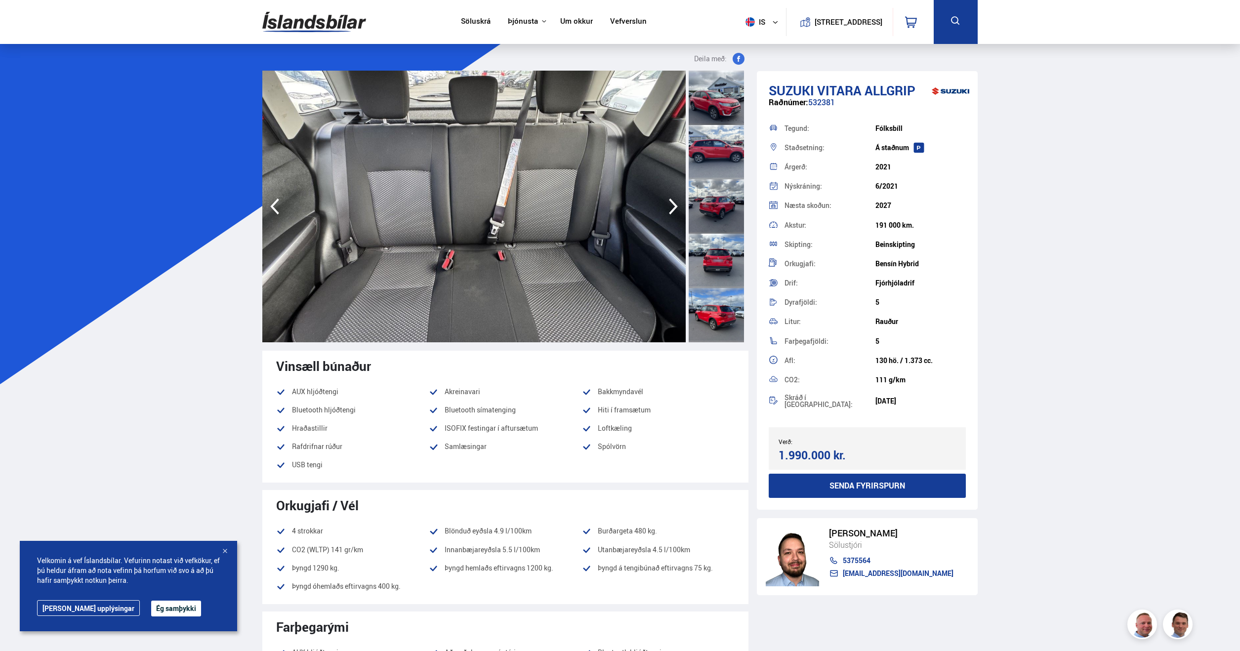
click at [673, 208] on icon "button" at bounding box center [673, 207] width 9 height 16
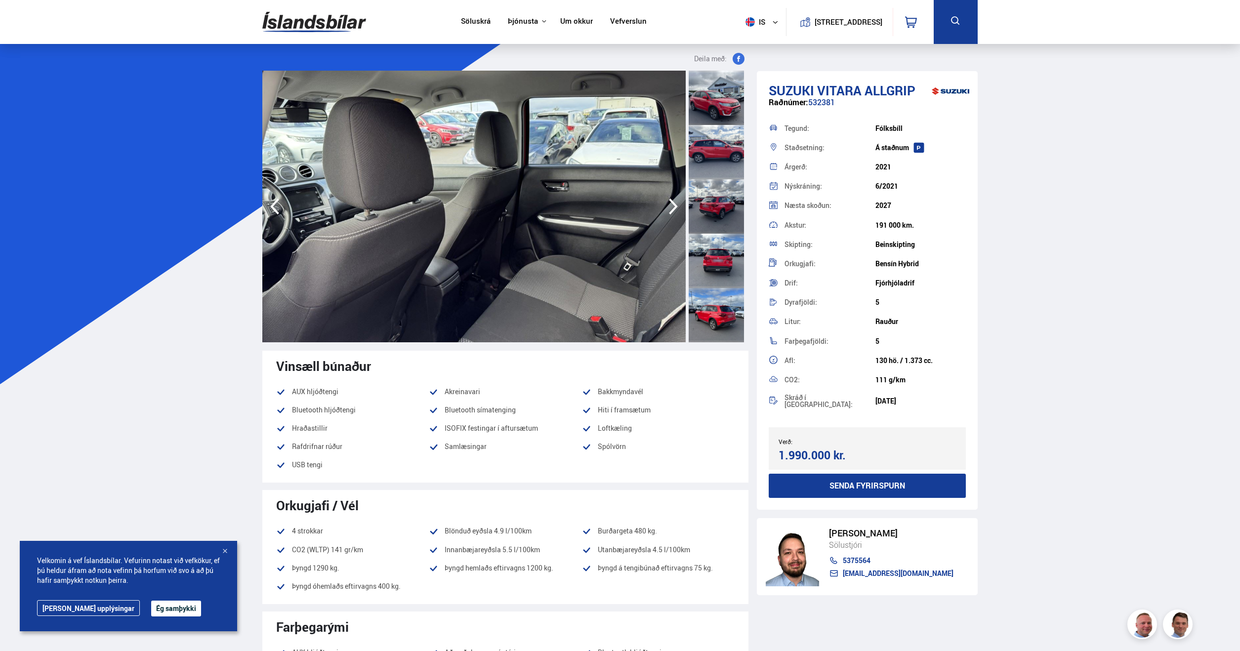
click at [674, 208] on icon "button" at bounding box center [673, 207] width 9 height 16
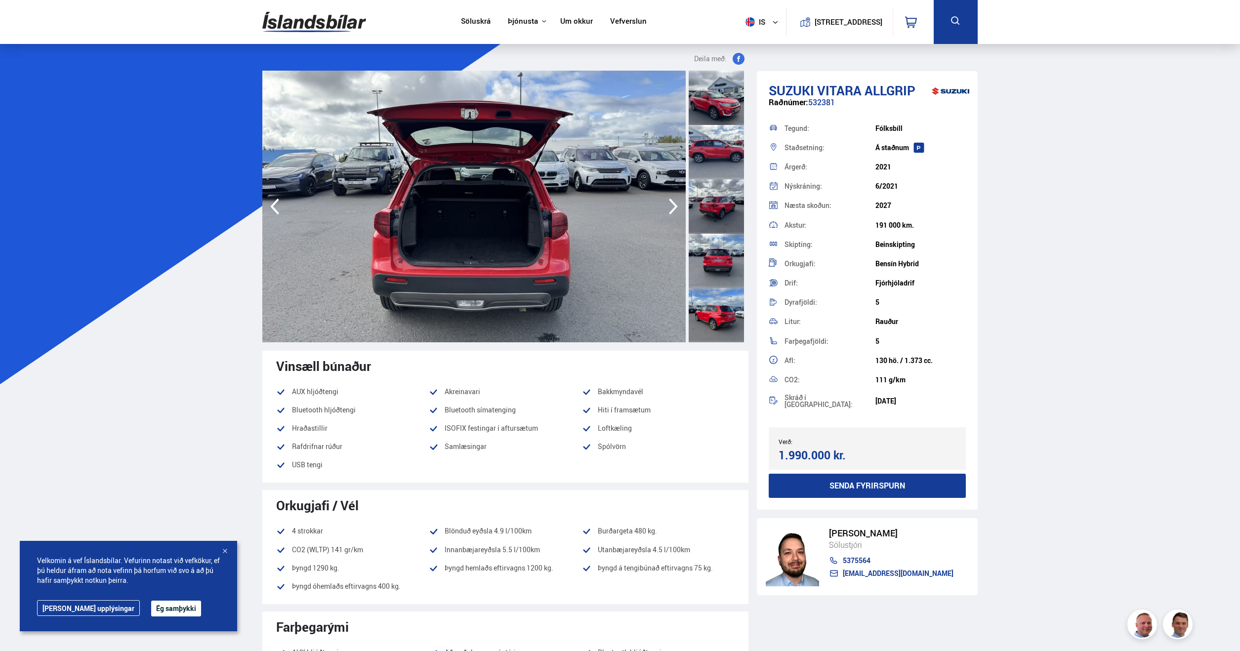
click at [674, 208] on icon "button" at bounding box center [673, 207] width 9 height 16
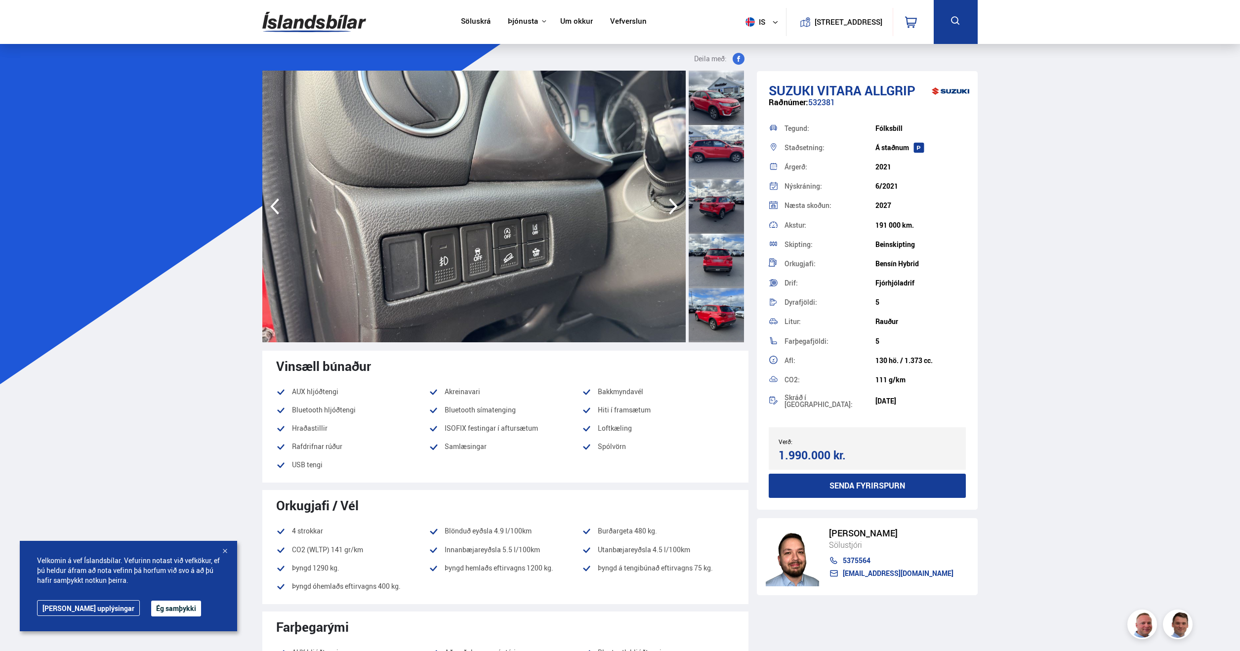
click at [674, 208] on icon "button" at bounding box center [673, 207] width 9 height 16
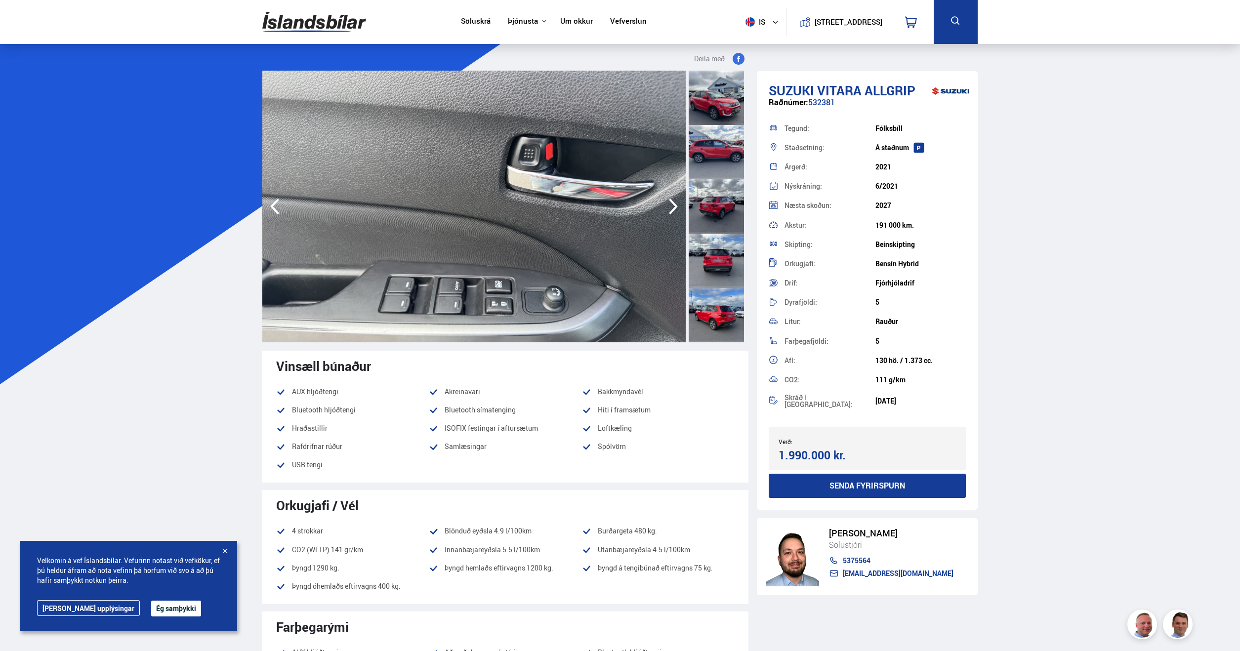
click at [674, 208] on icon "button" at bounding box center [673, 207] width 9 height 16
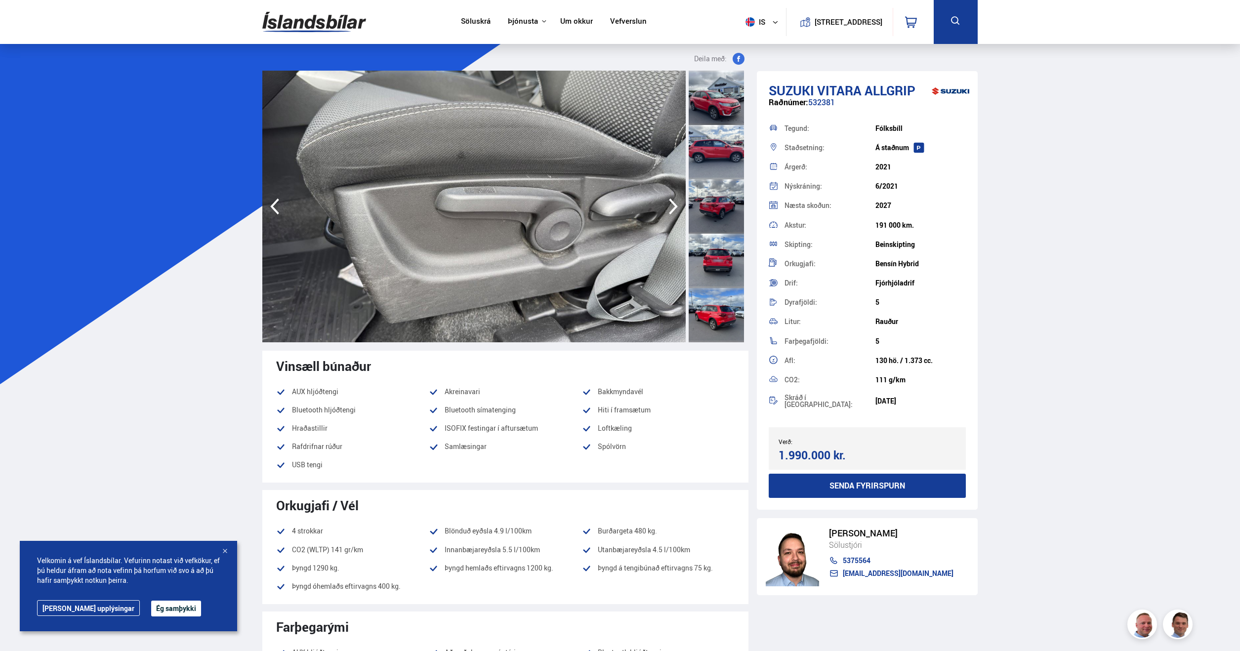
click at [674, 208] on icon "button" at bounding box center [673, 207] width 9 height 16
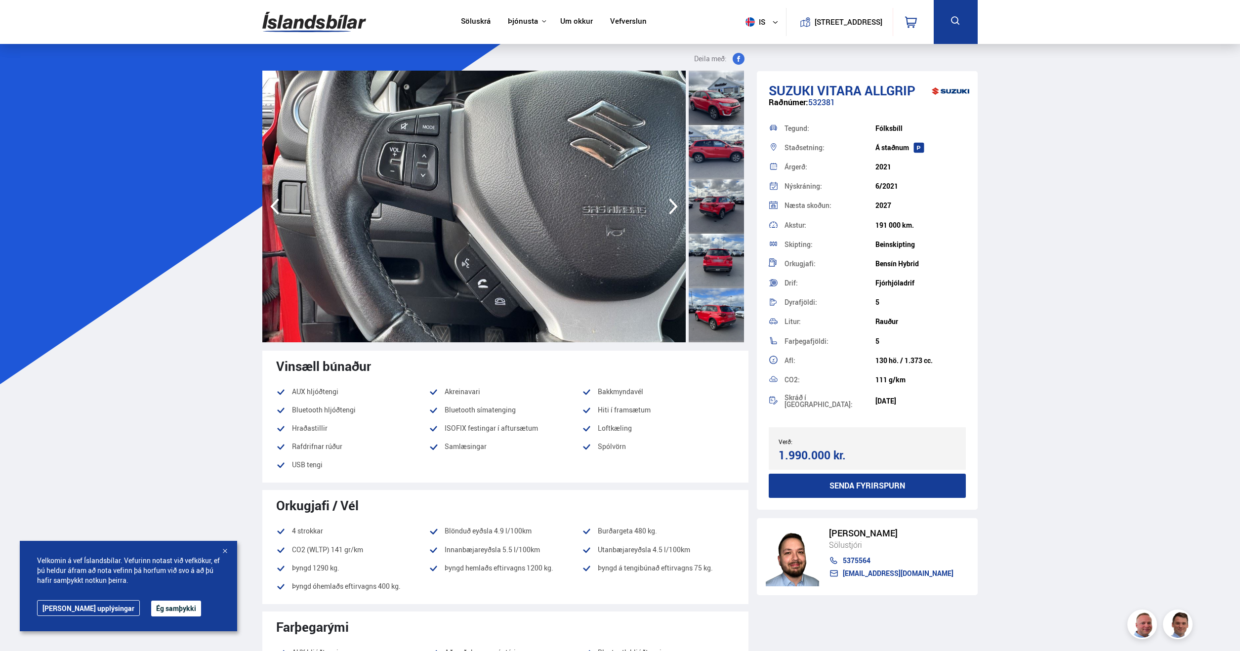
click at [674, 208] on icon "button" at bounding box center [673, 207] width 9 height 16
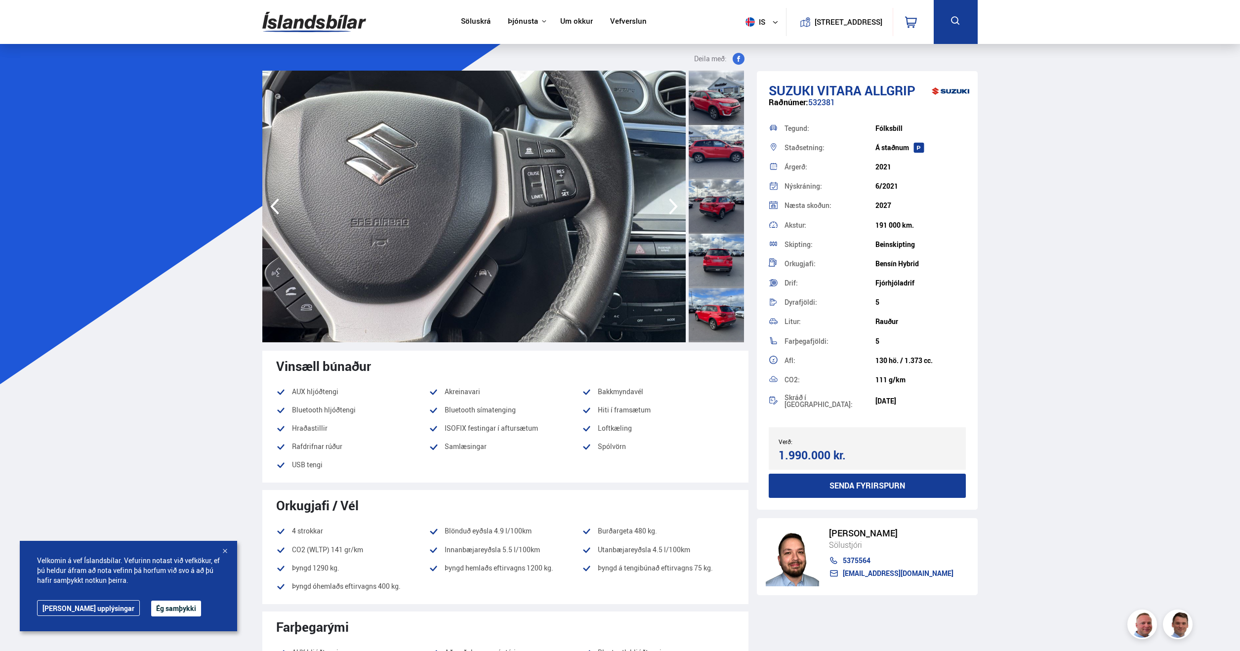
click at [674, 208] on icon "button" at bounding box center [673, 207] width 9 height 16
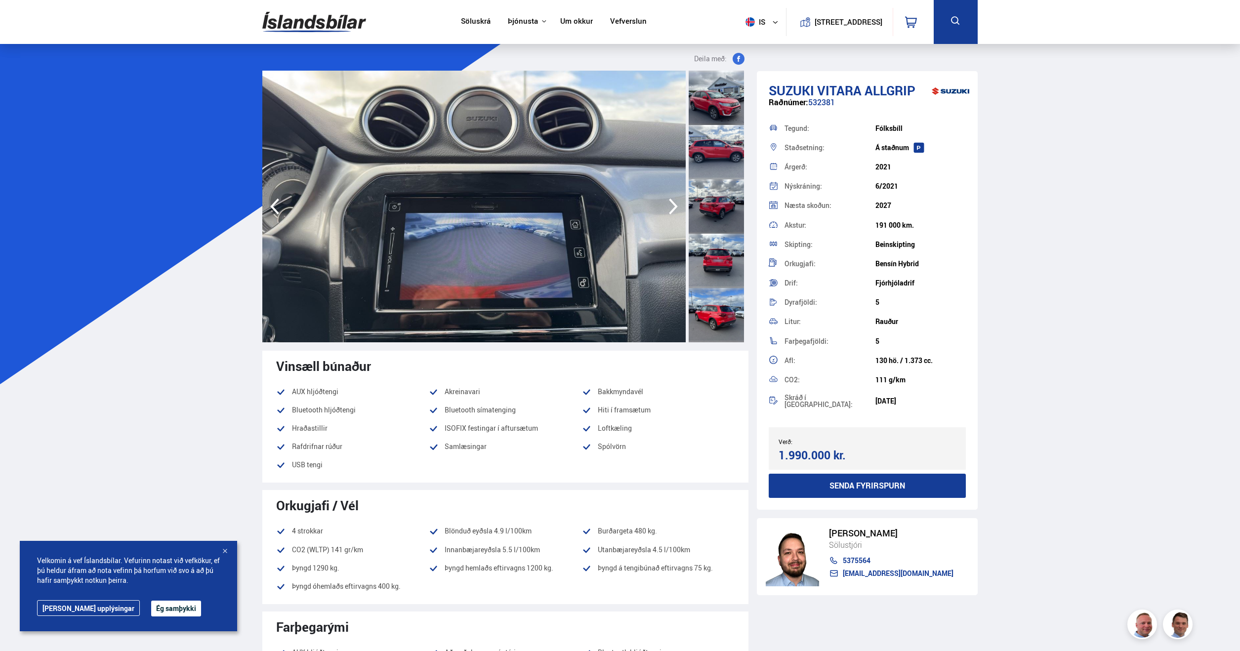
click at [674, 208] on icon "button" at bounding box center [673, 207] width 9 height 16
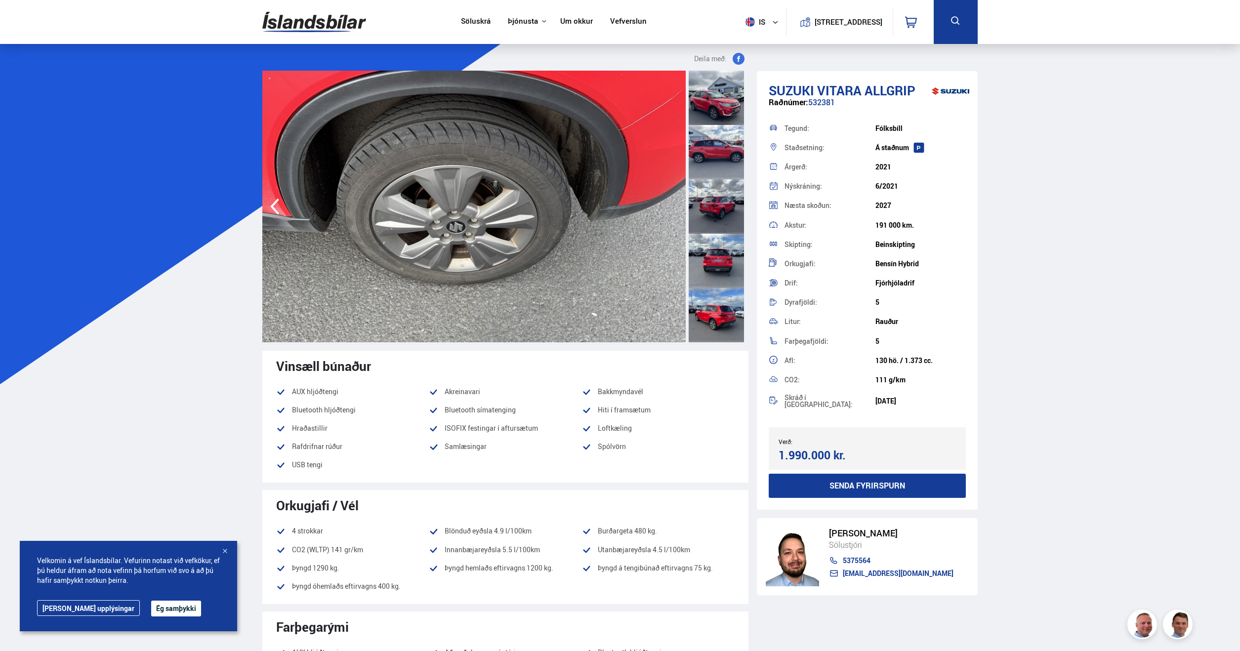
click at [674, 208] on img at bounding box center [473, 207] width 423 height 272
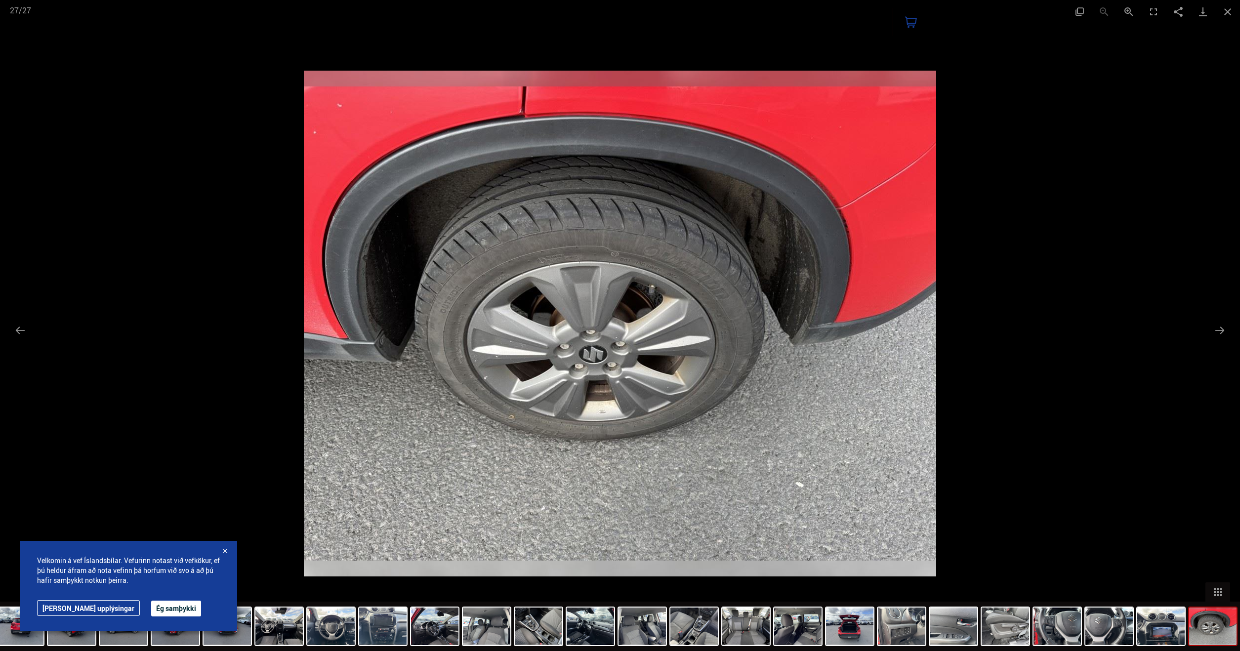
click at [228, 278] on div at bounding box center [620, 325] width 1240 height 651
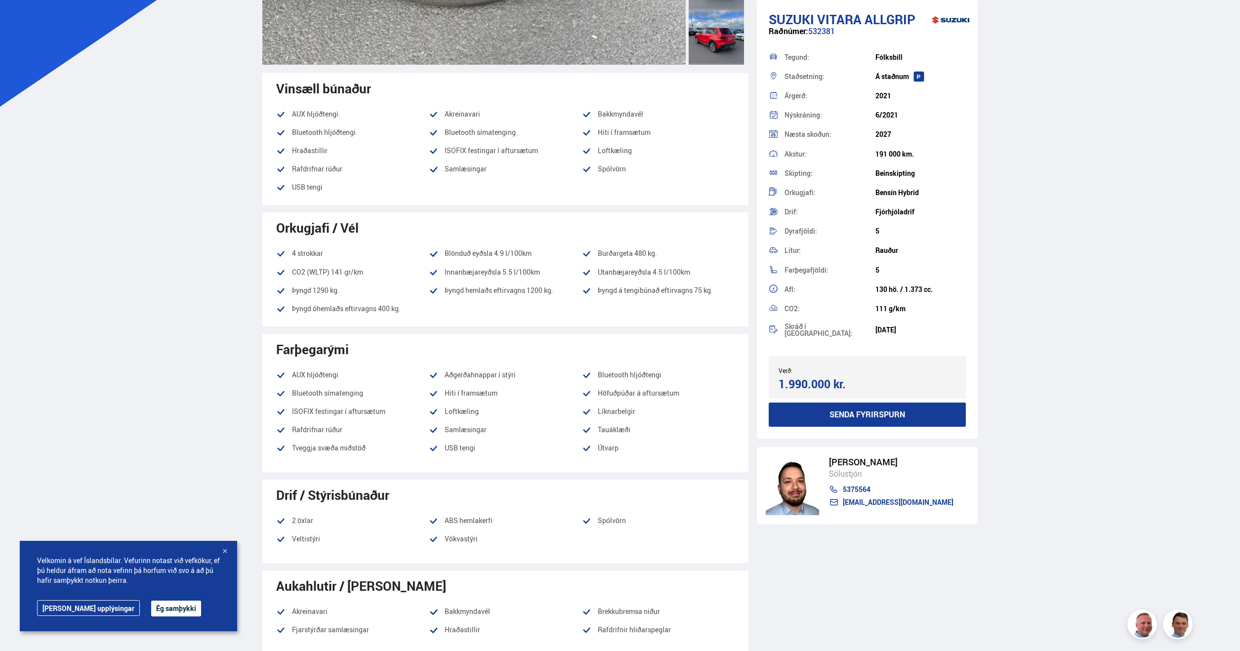
scroll to position [395, 0]
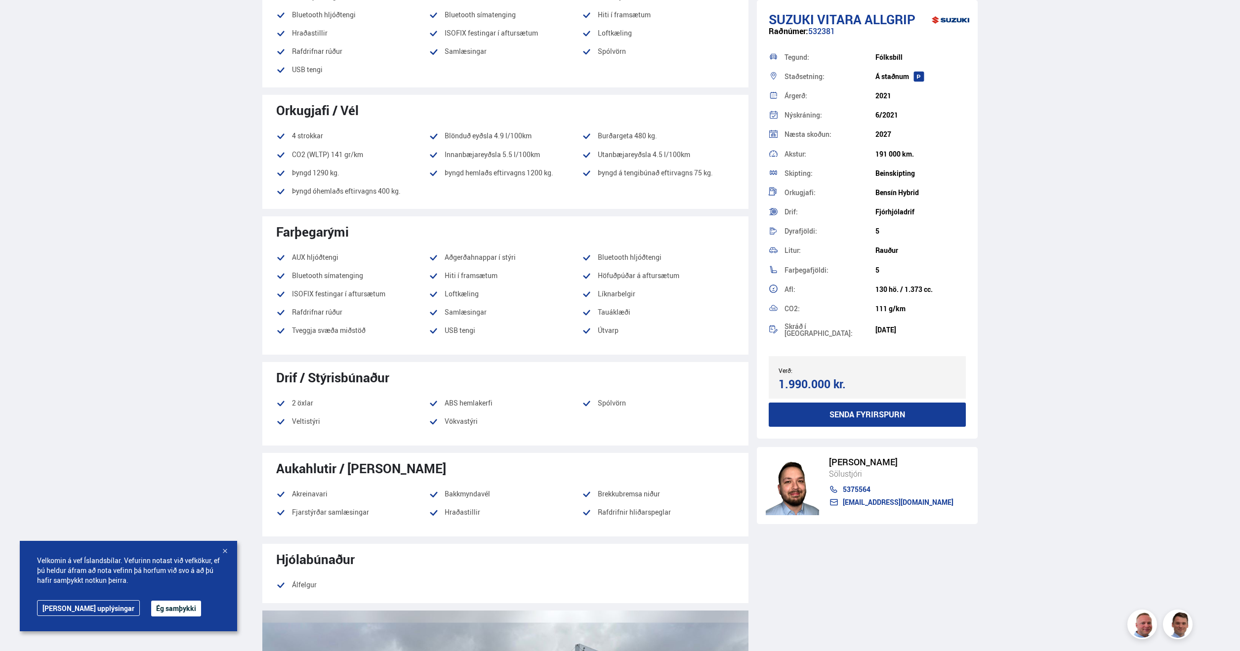
click at [222, 550] on div at bounding box center [225, 552] width 10 height 10
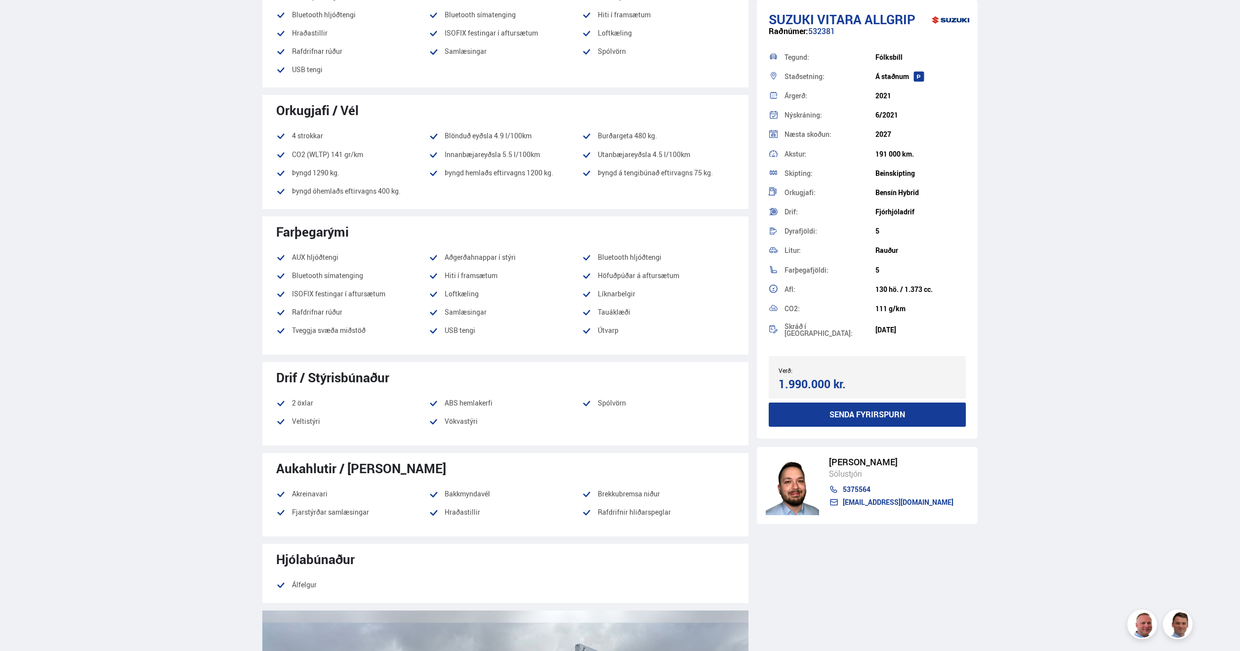
scroll to position [642, 0]
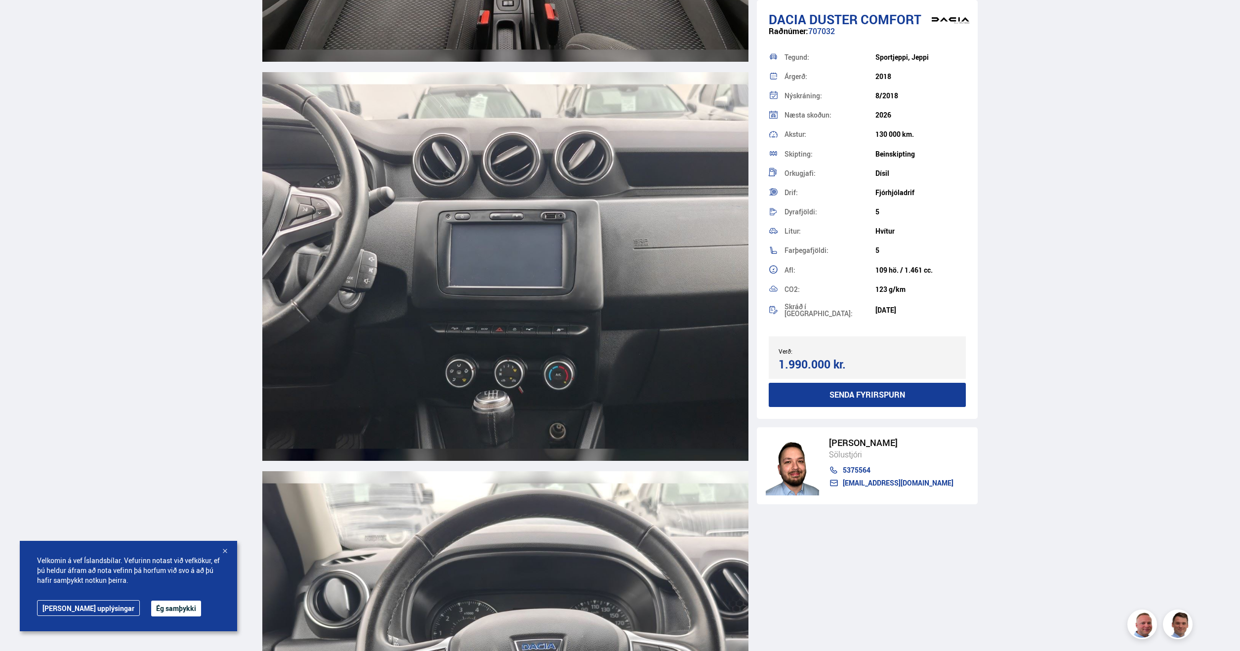
scroll to position [4939, 0]
